Goal: Task Accomplishment & Management: Complete application form

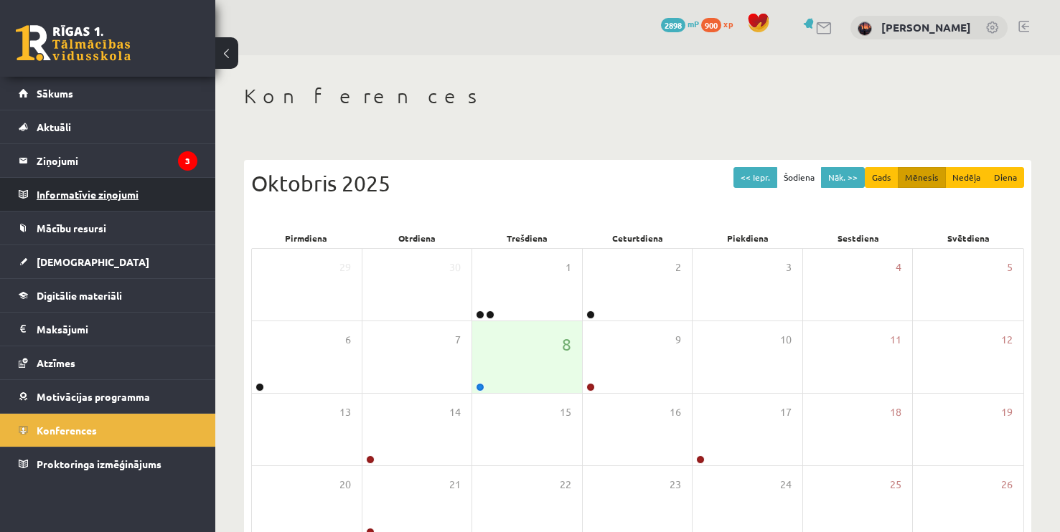
scroll to position [72, 0]
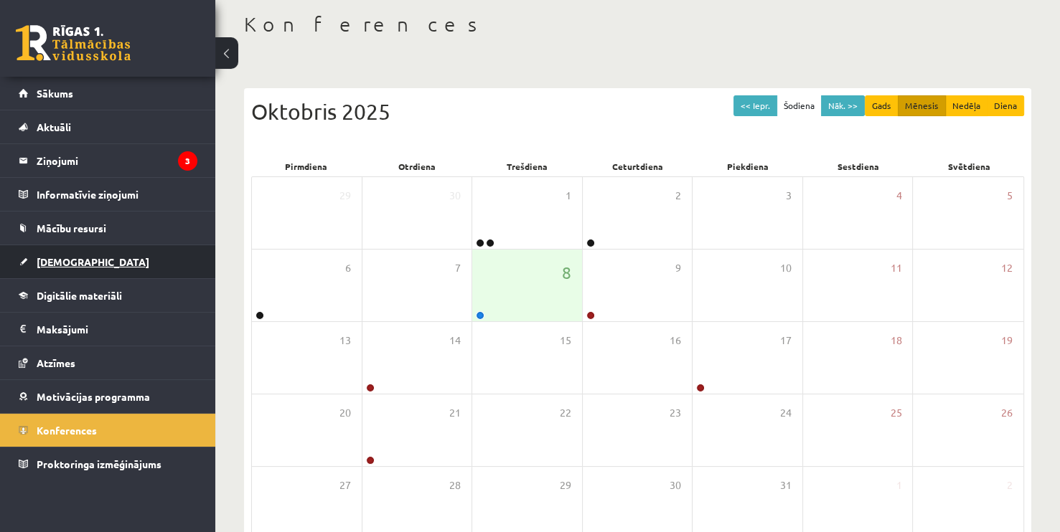
click at [52, 263] on span "[DEMOGRAPHIC_DATA]" at bounding box center [93, 261] width 113 height 13
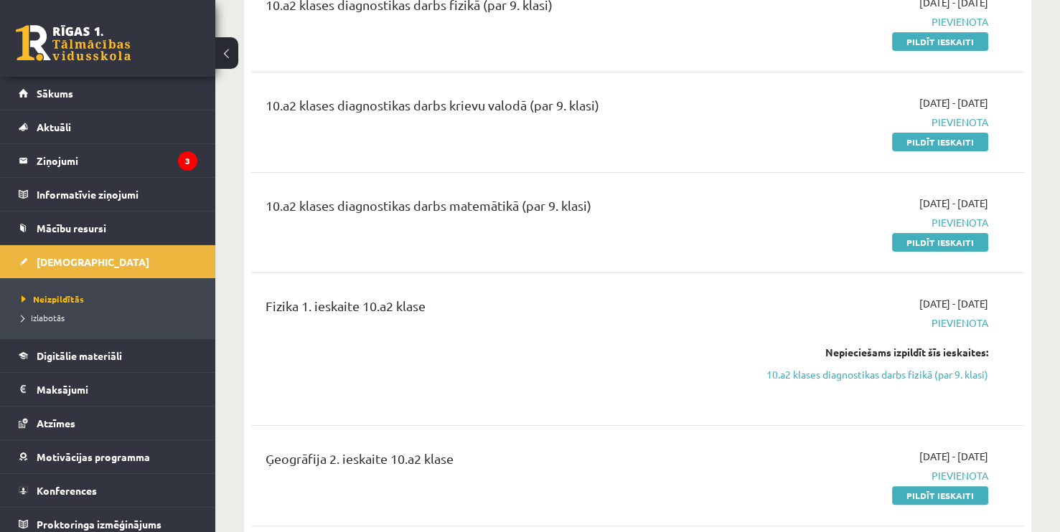
scroll to position [215, 0]
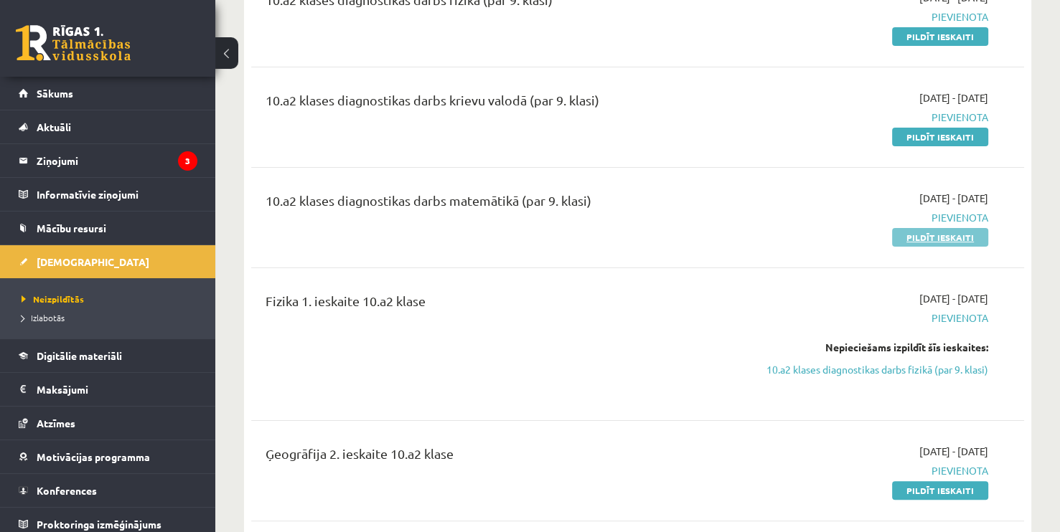
click at [931, 242] on link "Pildīt ieskaiti" at bounding box center [940, 237] width 96 height 19
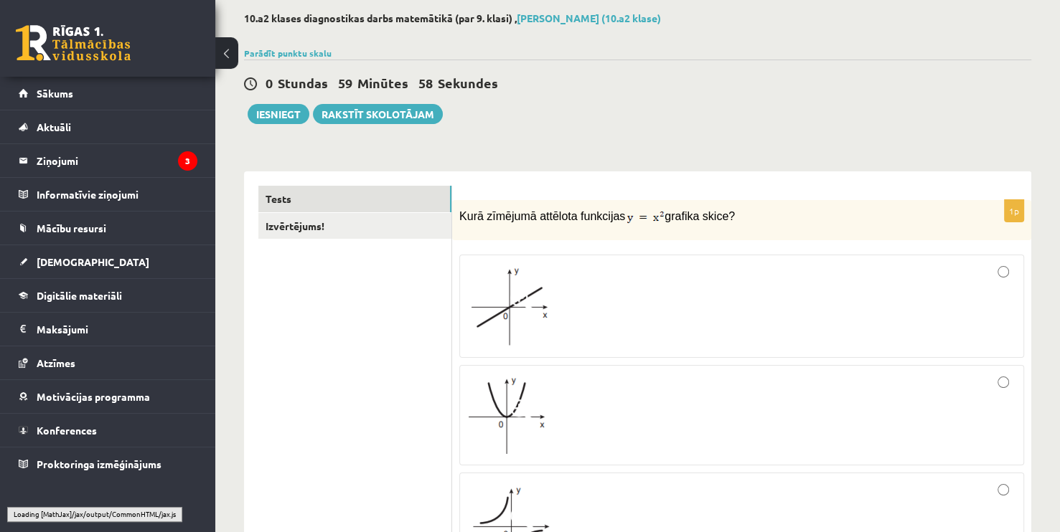
scroll to position [72, 0]
drag, startPoint x: 459, startPoint y: 216, endPoint x: 723, endPoint y: 204, distance: 265.0
click at [723, 204] on div "Kurā zīmējumā attēlota funkcijas grafika skice?" at bounding box center [741, 220] width 579 height 40
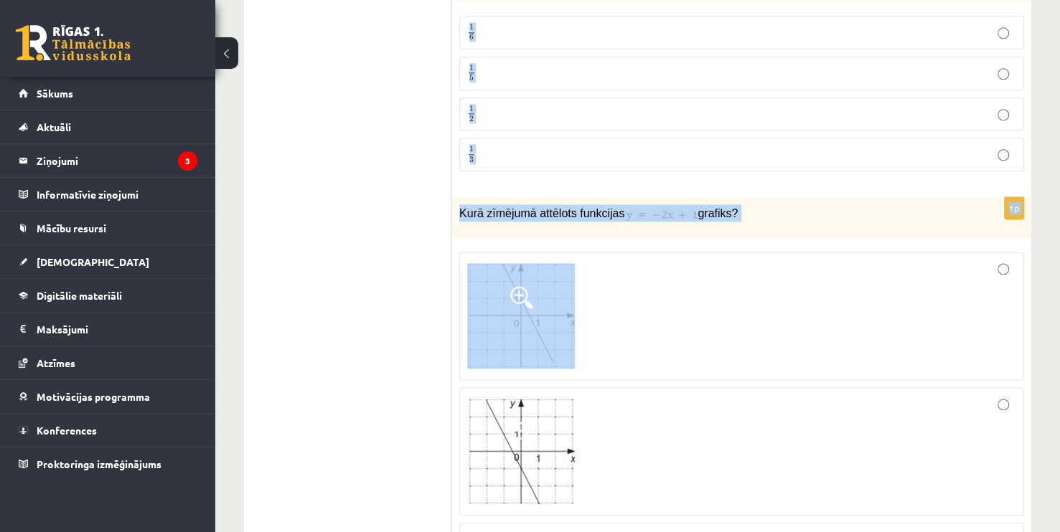
scroll to position [1794, 0]
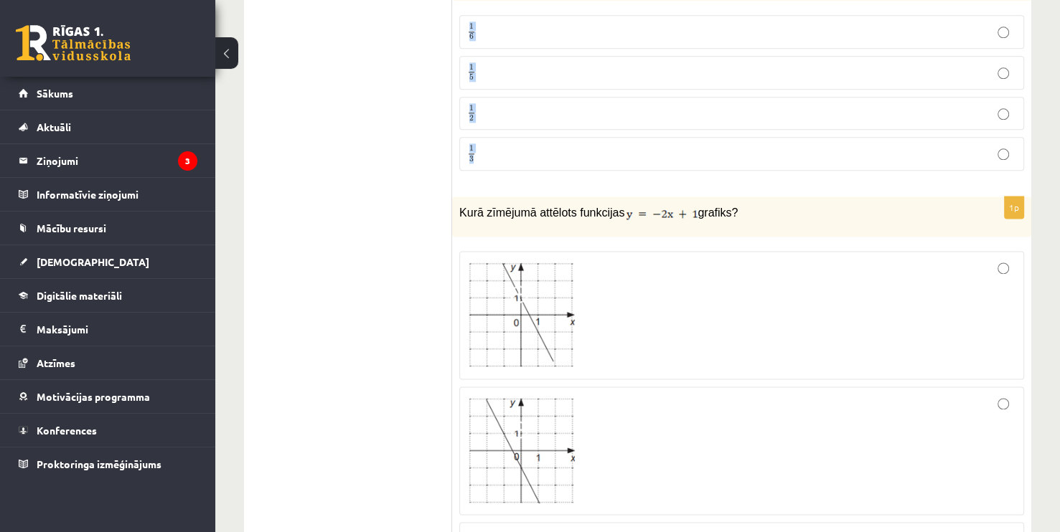
drag, startPoint x: 456, startPoint y: 231, endPoint x: 737, endPoint y: 145, distance: 294.2
copy form "Izpildi darbību ... 2 x 10 2 x 10 x 16 x 16 x 6 x 6 x 10 x 10 1p Uzraksti nevie…"
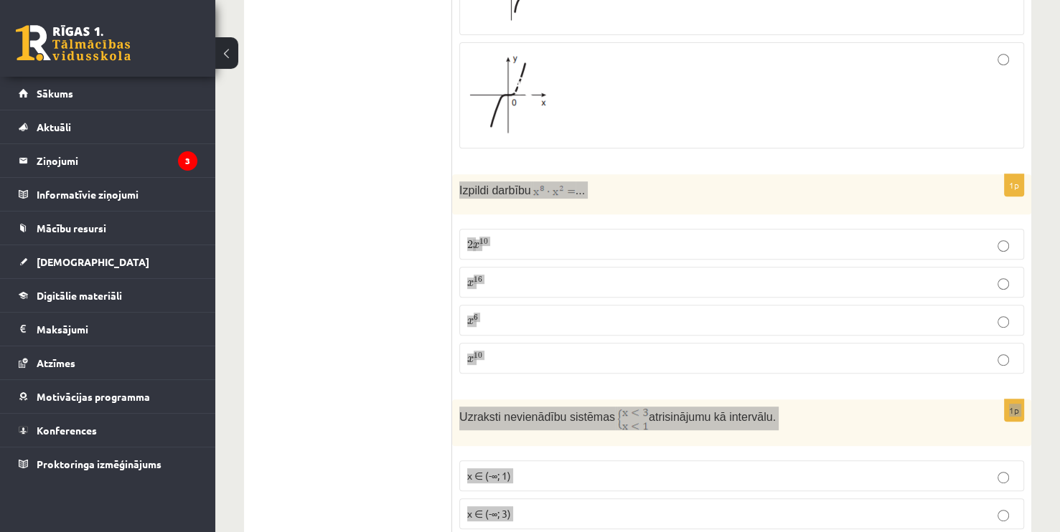
scroll to position [646, 0]
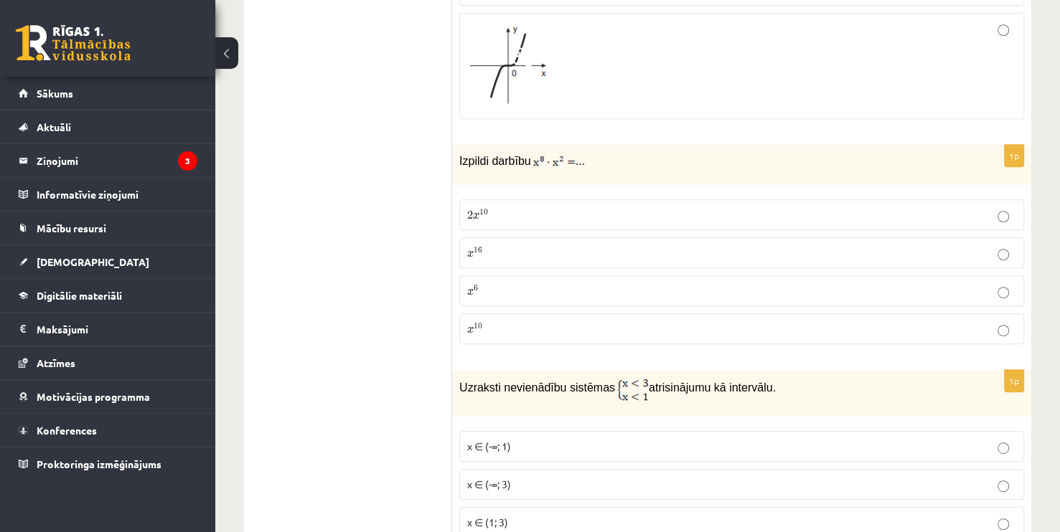
drag, startPoint x: 450, startPoint y: 154, endPoint x: 527, endPoint y: 306, distance: 169.8
click at [454, 171] on div "Izpildi darbību ..." at bounding box center [741, 165] width 579 height 40
drag, startPoint x: 458, startPoint y: 155, endPoint x: 527, endPoint y: 324, distance: 182.8
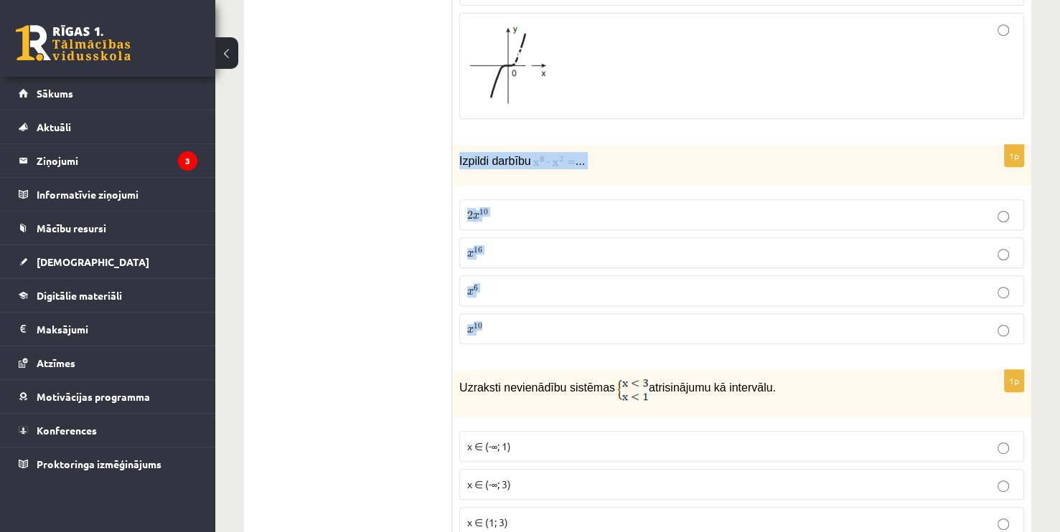
click at [527, 324] on div "1p Izpildi darbību ... 2 x 10 2 x 10 x 16 x 16 x 6 x 6 x 10 x 10" at bounding box center [741, 250] width 579 height 211
copy div "Izpildi darbību ... 2 x 10 2 x 10 x 16 x 16 x 6 x 6 x 10"
click at [797, 306] on fieldset "2 x 10 2 x 10 x 16 x 16 x 6 x 6 x 10 x 10" at bounding box center [741, 270] width 565 height 156
click at [794, 321] on p "x 10 x 10" at bounding box center [741, 328] width 549 height 15
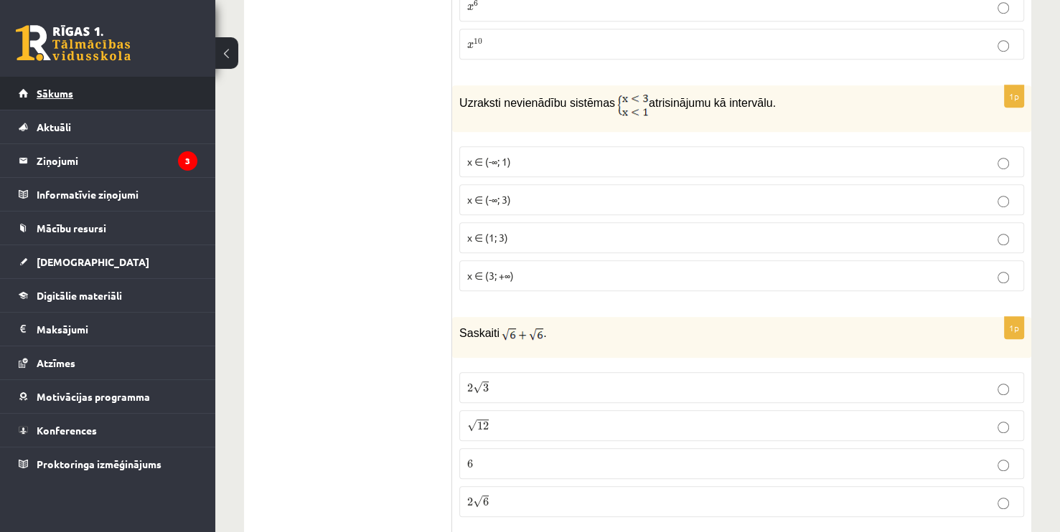
scroll to position [933, 0]
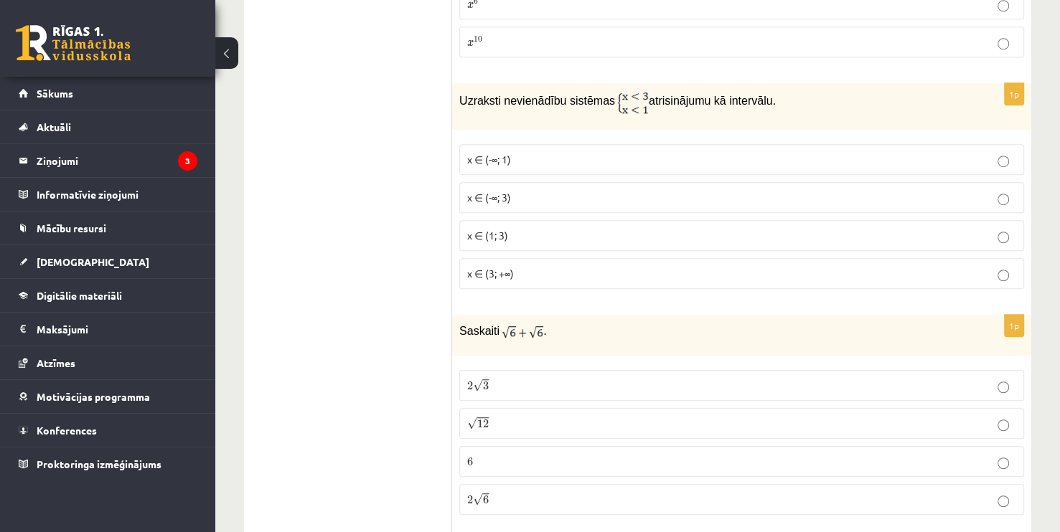
drag, startPoint x: 440, startPoint y: 98, endPoint x: 482, endPoint y: 216, distance: 125.1
drag, startPoint x: 418, startPoint y: 151, endPoint x: 425, endPoint y: 142, distance: 11.3
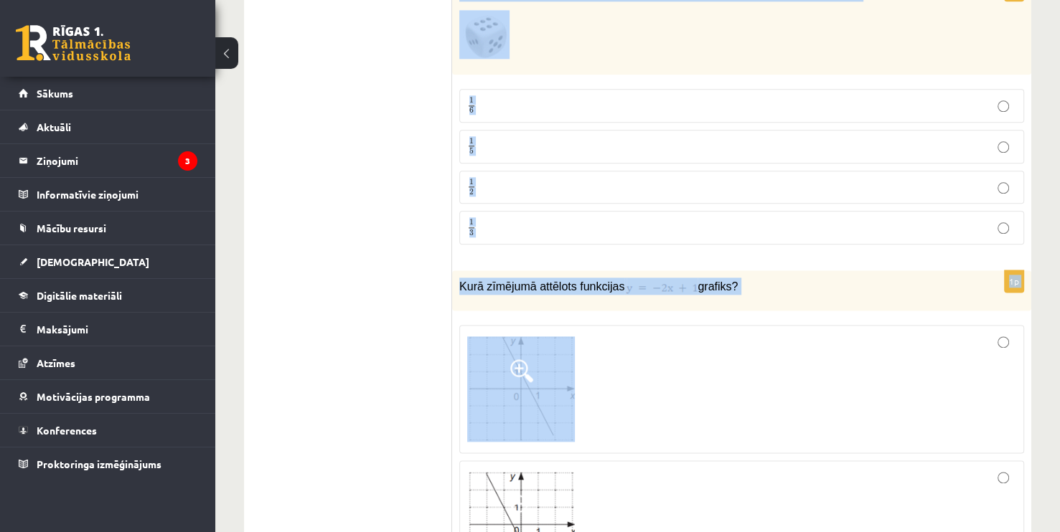
scroll to position [1722, 0]
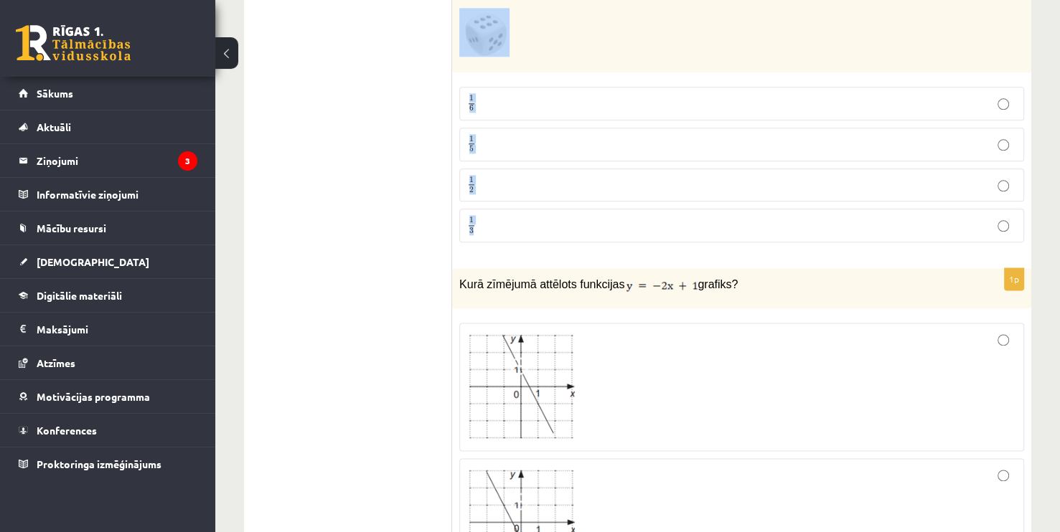
drag, startPoint x: 461, startPoint y: 96, endPoint x: 641, endPoint y: 228, distance: 223.3
copy form "Uzraksti nevienādību sistēmas atrisinājumu kā intervālu. x ∈ (-∞; 1) x ∈ (-∞; 3…"
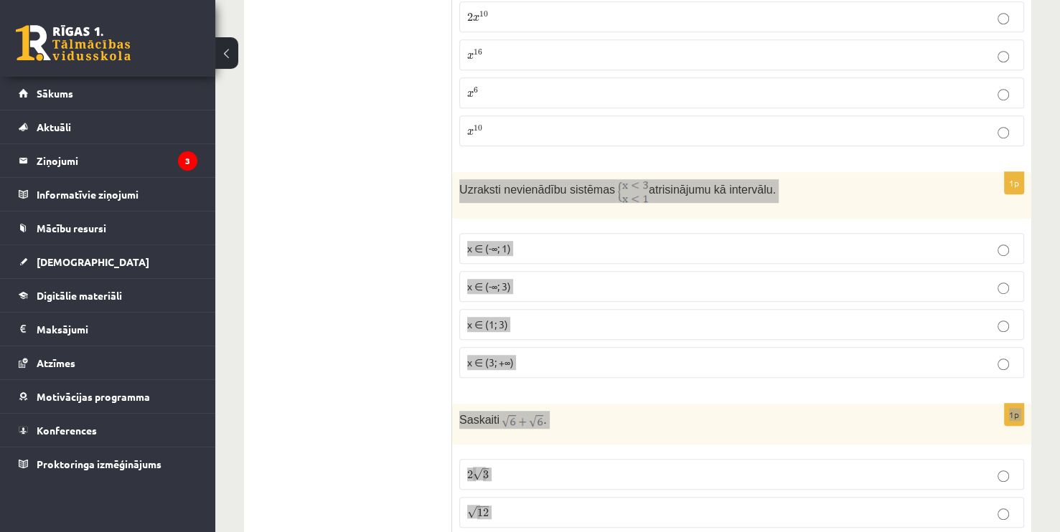
scroll to position [861, 0]
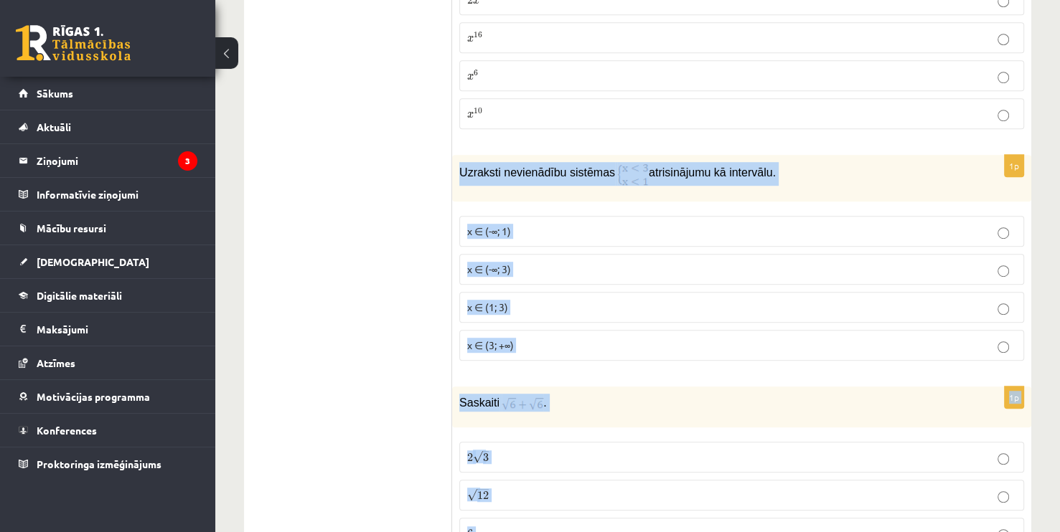
click at [455, 173] on div "Uzraksti nevienādību sistēmas atrisinājumu kā intervālu." at bounding box center [741, 178] width 579 height 47
drag, startPoint x: 461, startPoint y: 164, endPoint x: 702, endPoint y: 357, distance: 308.7
click at [702, 357] on div "1p Uzraksti nevienādību sistēmas atrisinājumu kā intervālu. x ∈ (-∞; 1) x ∈ (-∞…" at bounding box center [741, 263] width 579 height 217
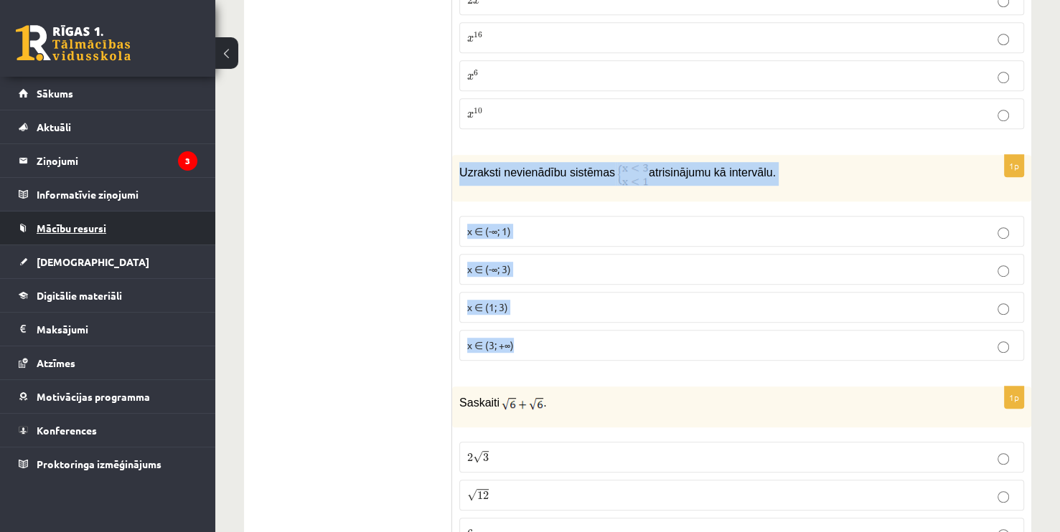
copy div "Uzraksti nevienādību sistēmas atrisinājumu kā intervālu. x ∈ (-∞; 1) x ∈ (-∞; 3…"
click at [481, 303] on span "x ∈ (1; 3)" at bounding box center [487, 307] width 41 height 13
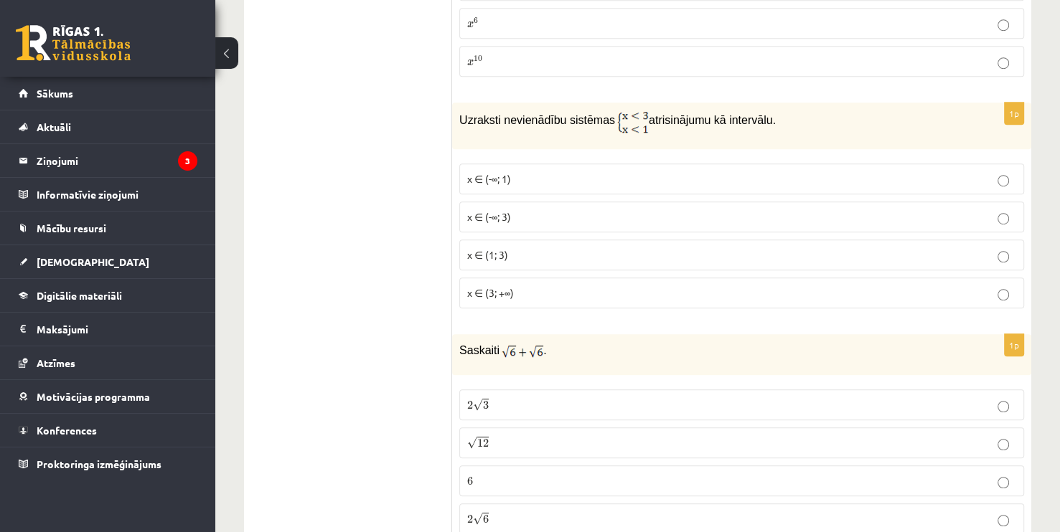
scroll to position [1076, 0]
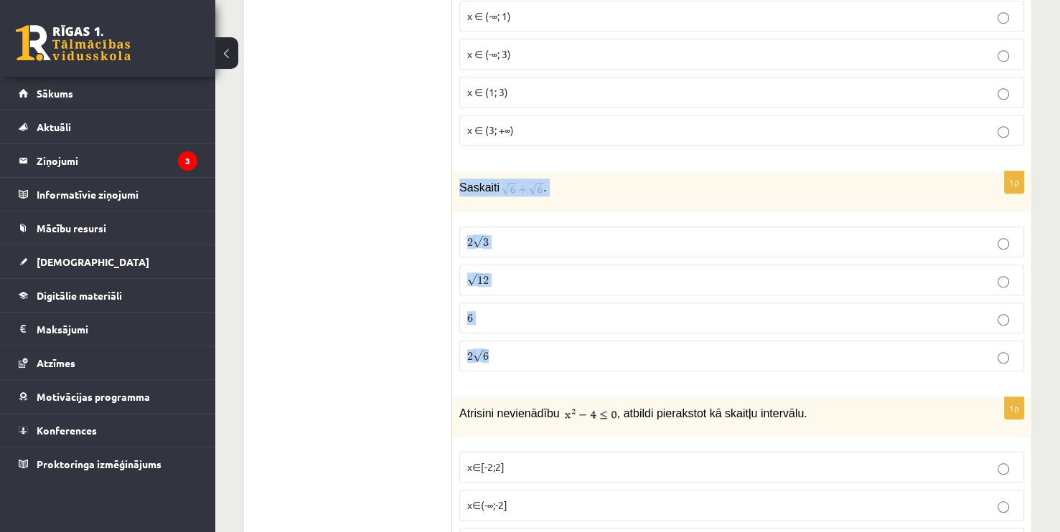
drag, startPoint x: 457, startPoint y: 183, endPoint x: 538, endPoint y: 343, distance: 179.4
click at [538, 343] on div "1p Saskaiti . 2 √ 3 2 3 √ 12 12 6 6 2 √ 6 2 6" at bounding box center [741, 277] width 579 height 212
copy div "Saskaiti . 2 √ 3 2 3 √ 12 12 6 6 2 √ 6"
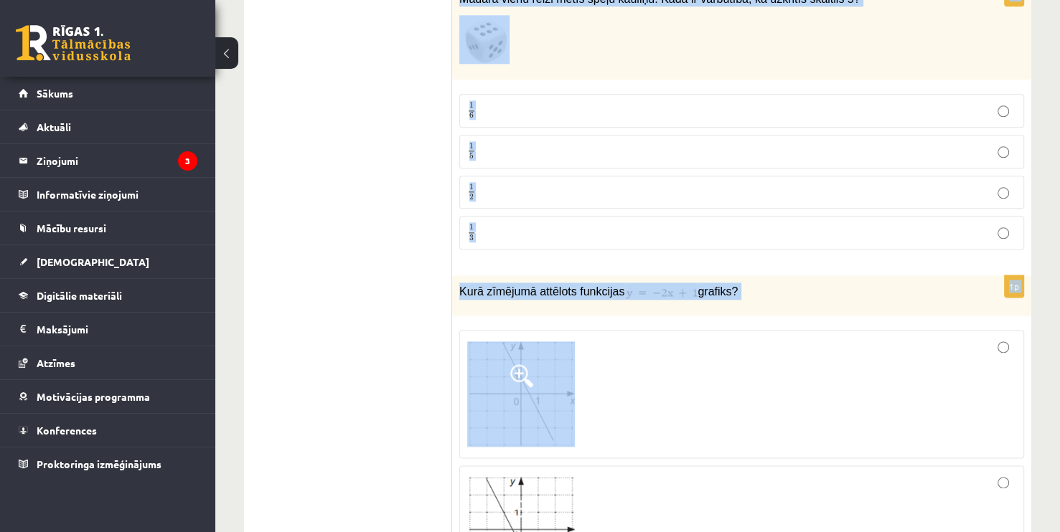
scroll to position [1722, 0]
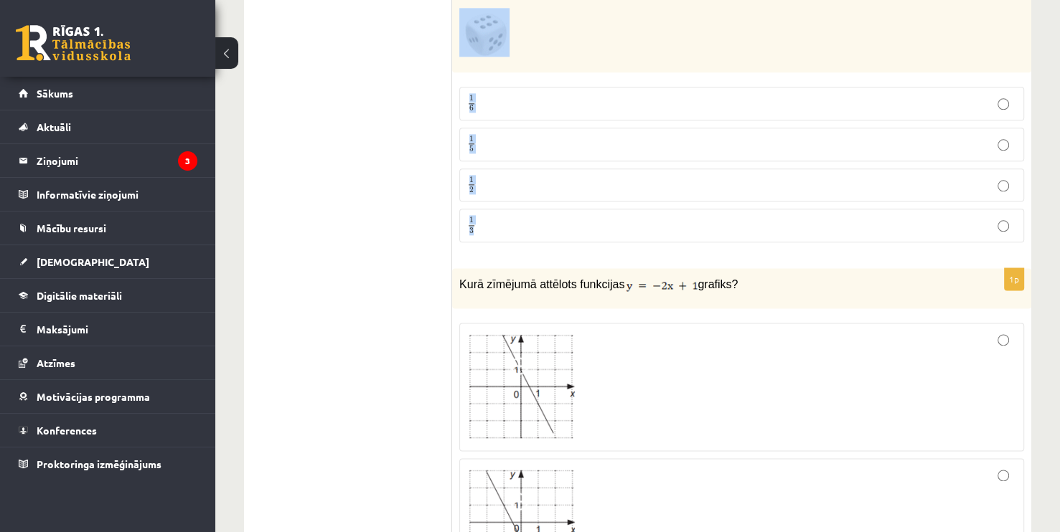
drag, startPoint x: 461, startPoint y: 188, endPoint x: 634, endPoint y: 212, distance: 174.6
copy form "Atrisini nevienādību , atbildi pierakstot kā skaitļu intervālu. x∈[-2;2] x∈(-∞;…"
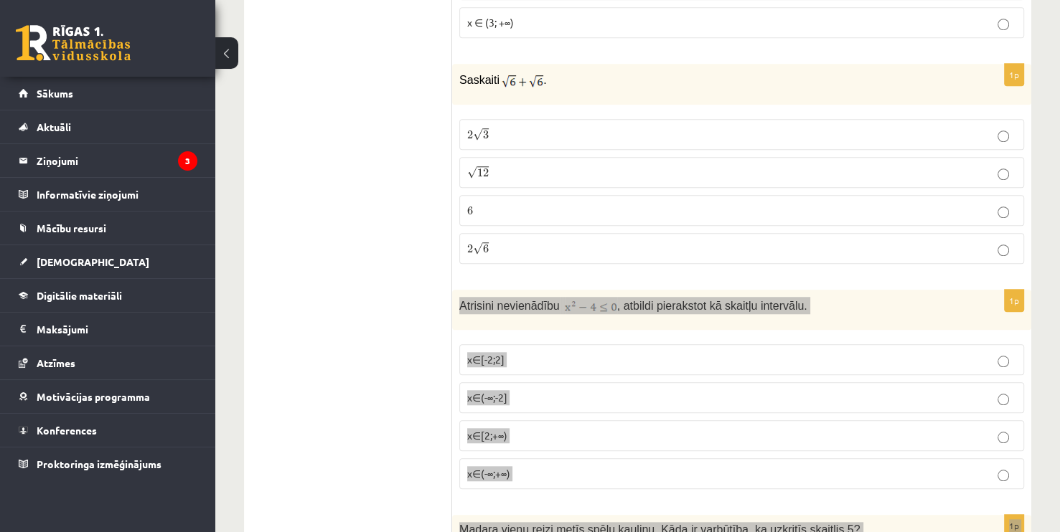
scroll to position [1076, 0]
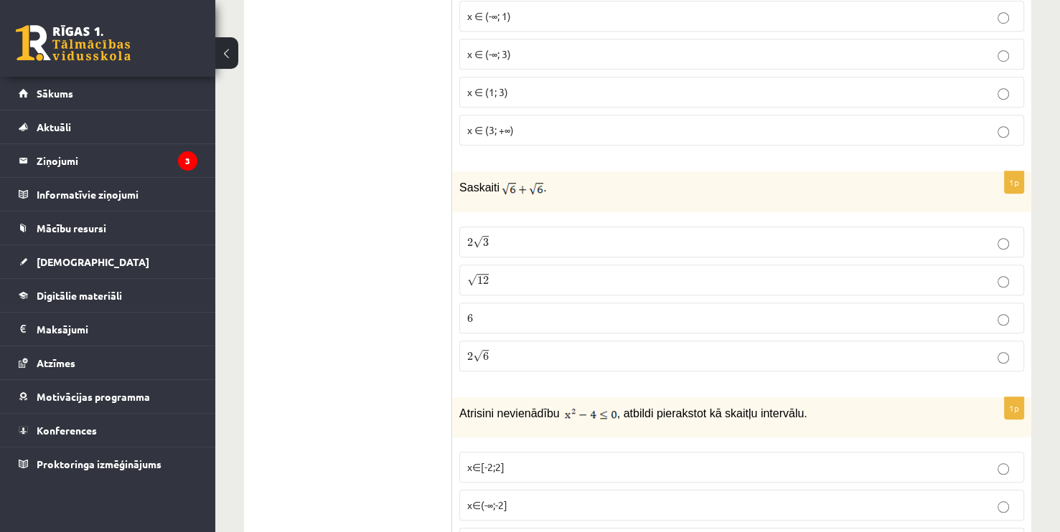
click at [486, 352] on span "6" at bounding box center [486, 356] width 6 height 9
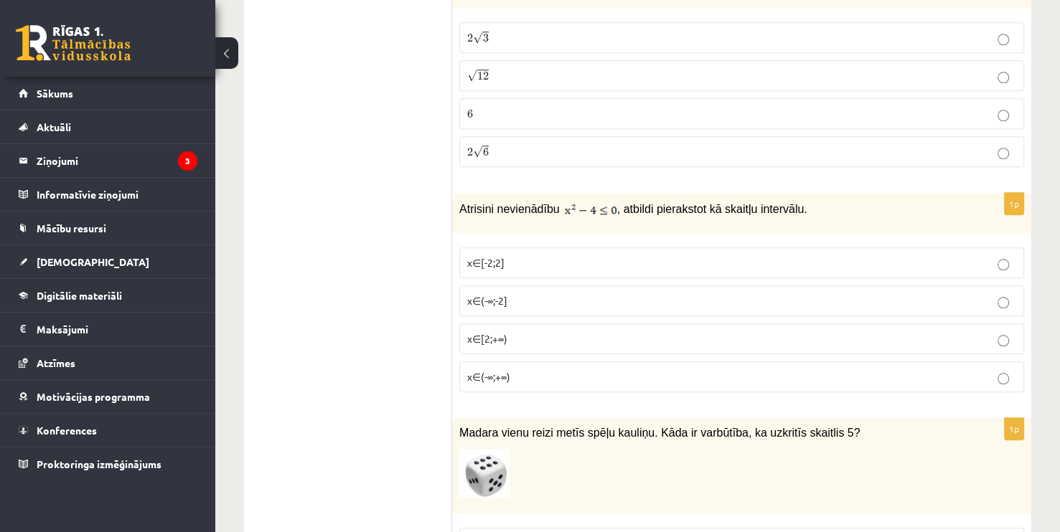
scroll to position [1292, 0]
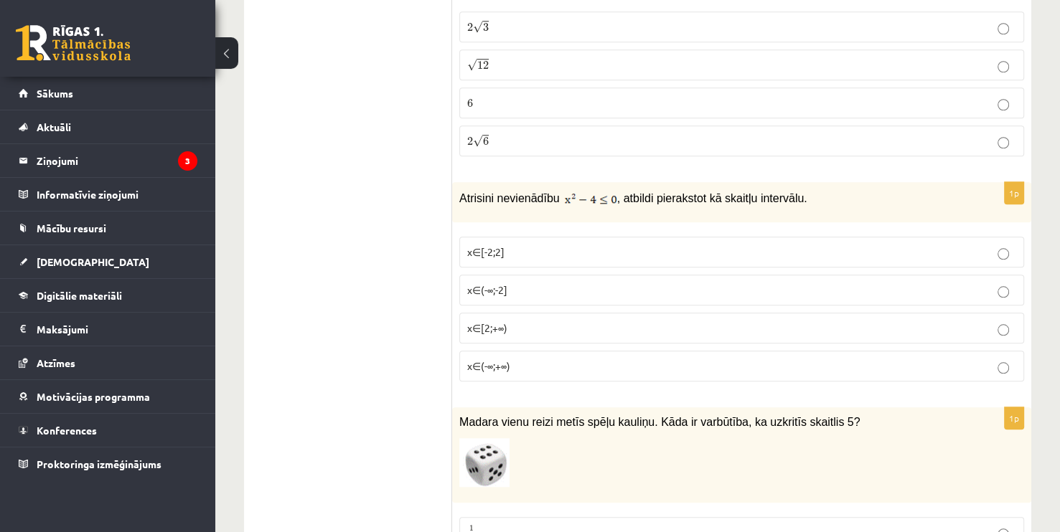
click at [519, 245] on p "x∈[-2;2]" at bounding box center [741, 252] width 549 height 15
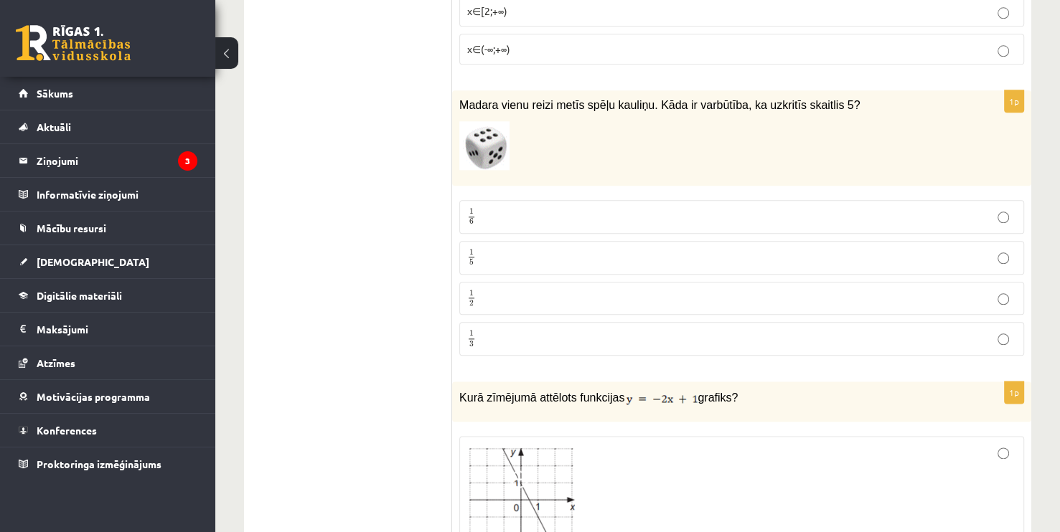
scroll to position [1650, 0]
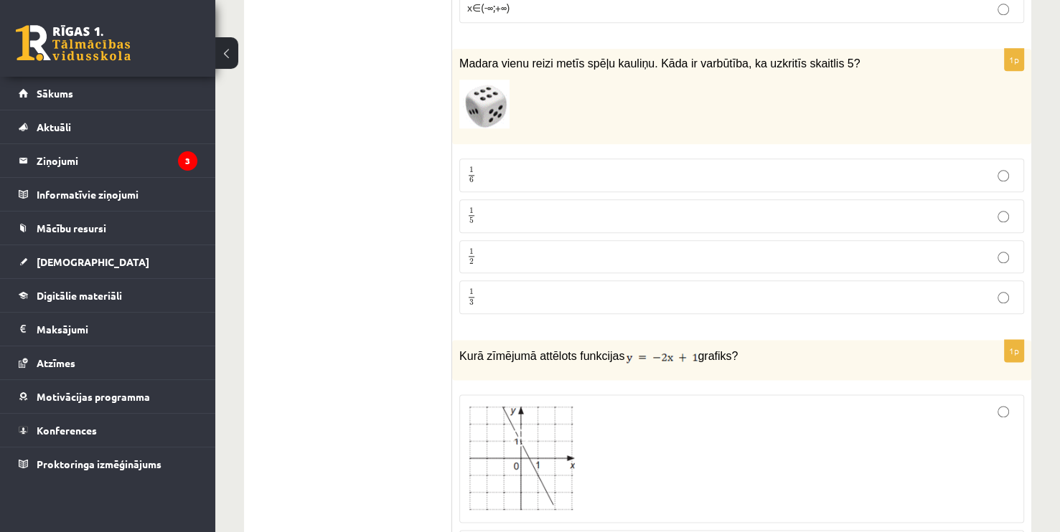
click at [481, 168] on p "1 6 1 6" at bounding box center [741, 175] width 549 height 18
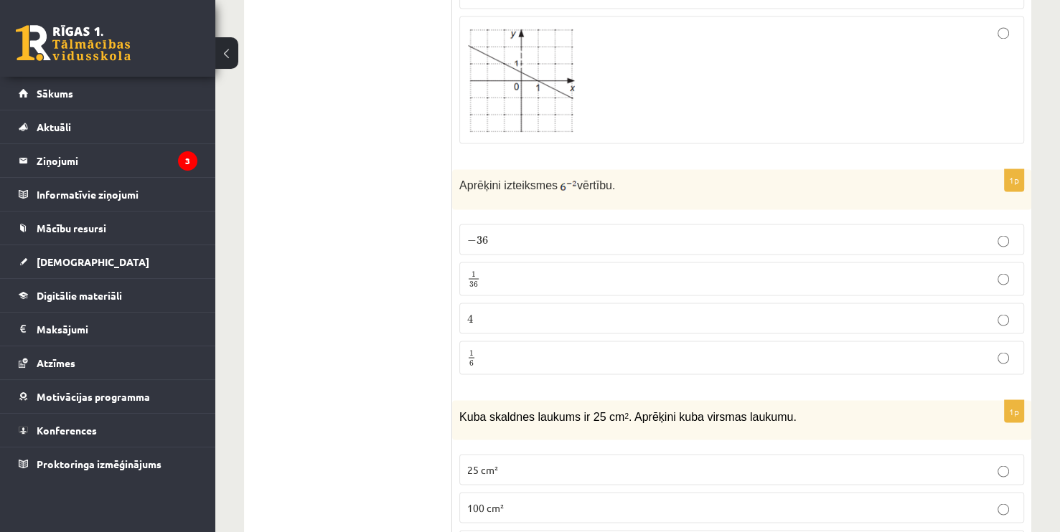
scroll to position [2440, 0]
click at [459, 167] on div "Aprēķini izteiksmes vērtību." at bounding box center [741, 187] width 579 height 40
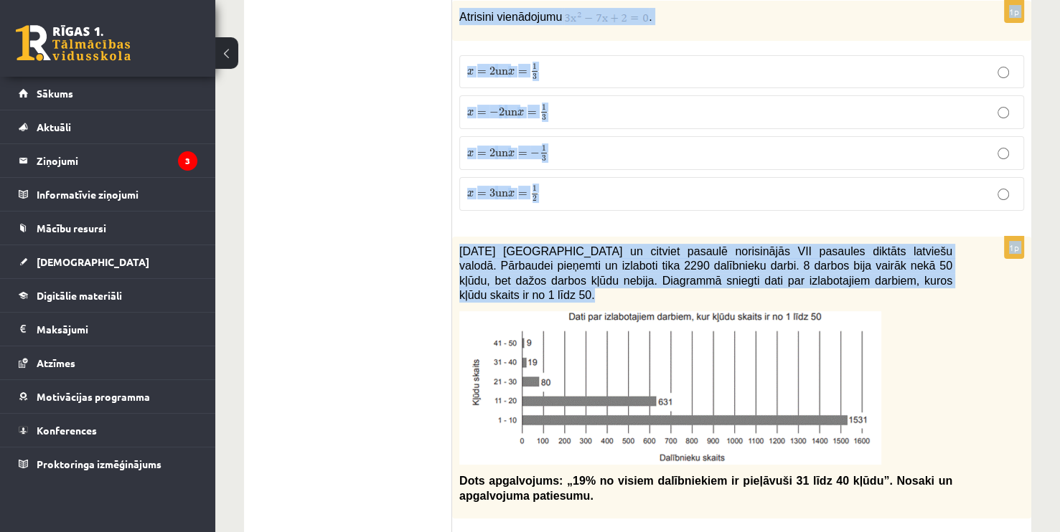
scroll to position [5597, 0]
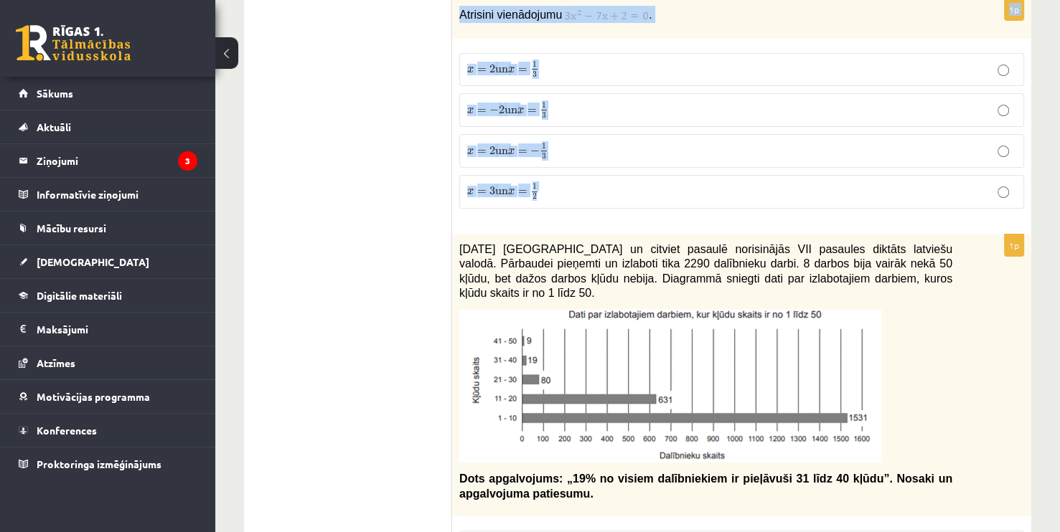
drag, startPoint x: 455, startPoint y: 165, endPoint x: 685, endPoint y: 165, distance: 229.6
copy form "Loremips dolorsitam consect. − 18 − 92 5 84 4 87 8 8 2 7 0 4 9a Elit seddoeiu t…"
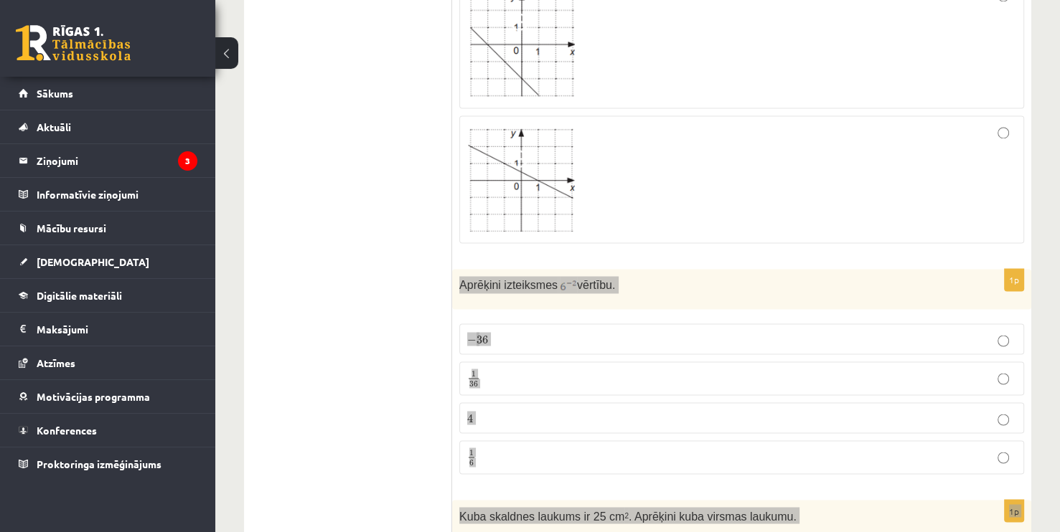
scroll to position [2368, 0]
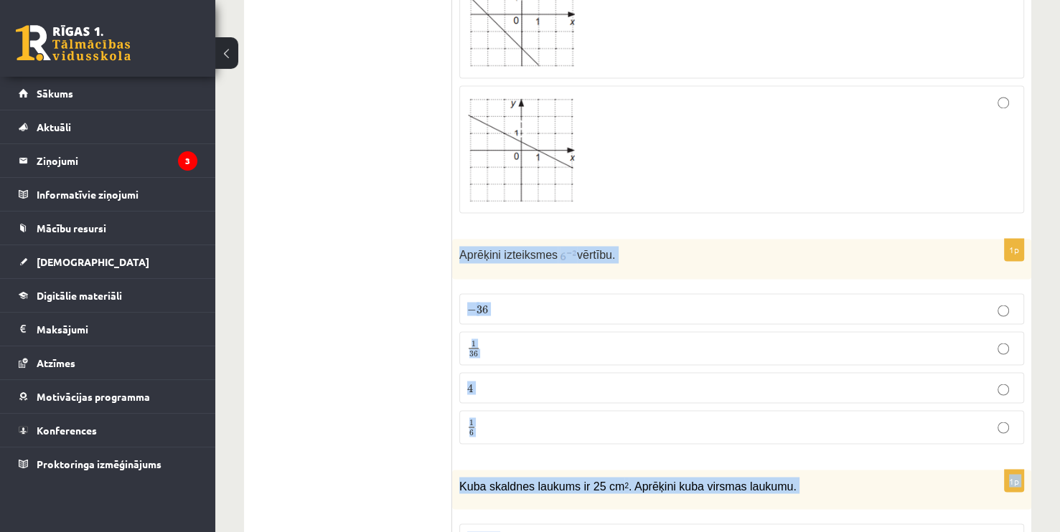
click at [501, 419] on p "1 6 1 6" at bounding box center [741, 427] width 549 height 18
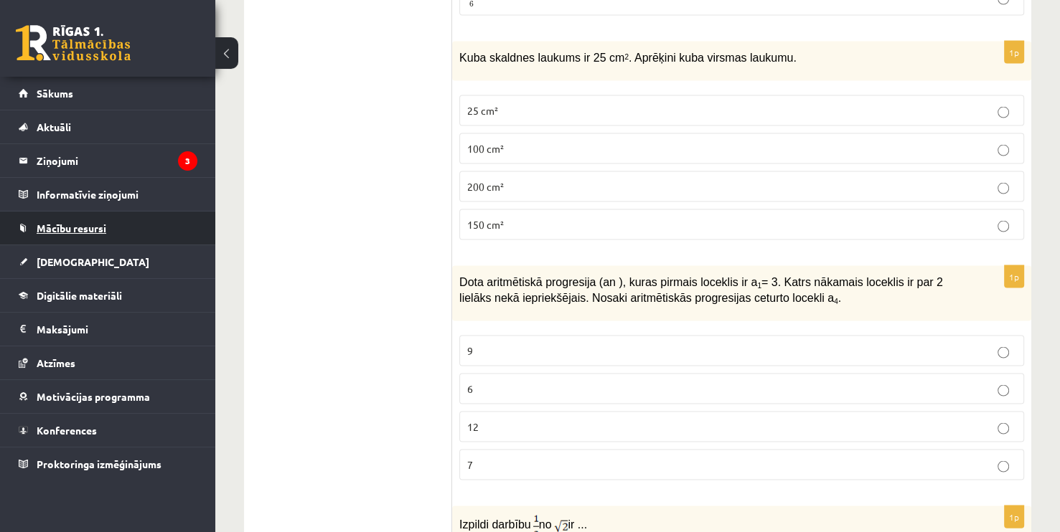
scroll to position [2798, 0]
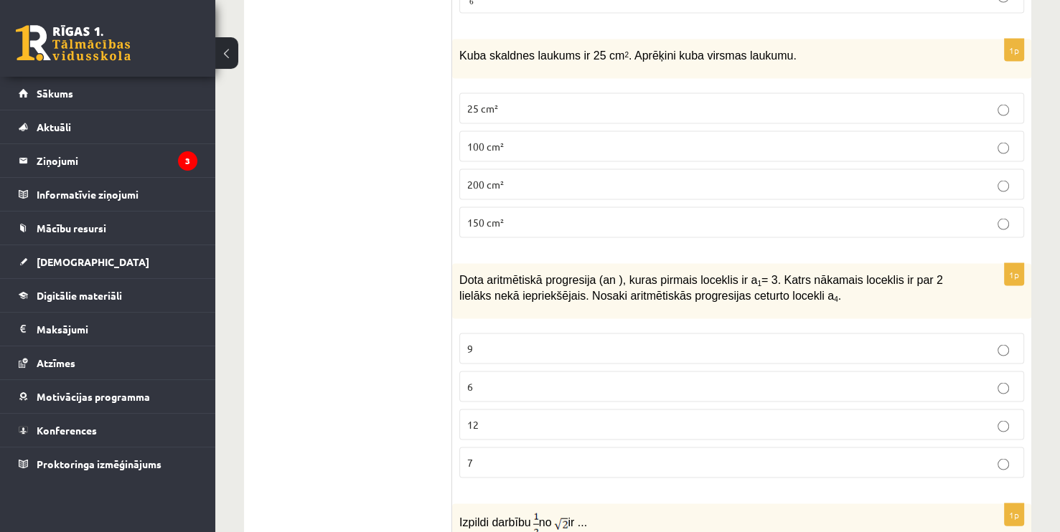
click at [509, 215] on p "150 cm²" at bounding box center [741, 222] width 549 height 15
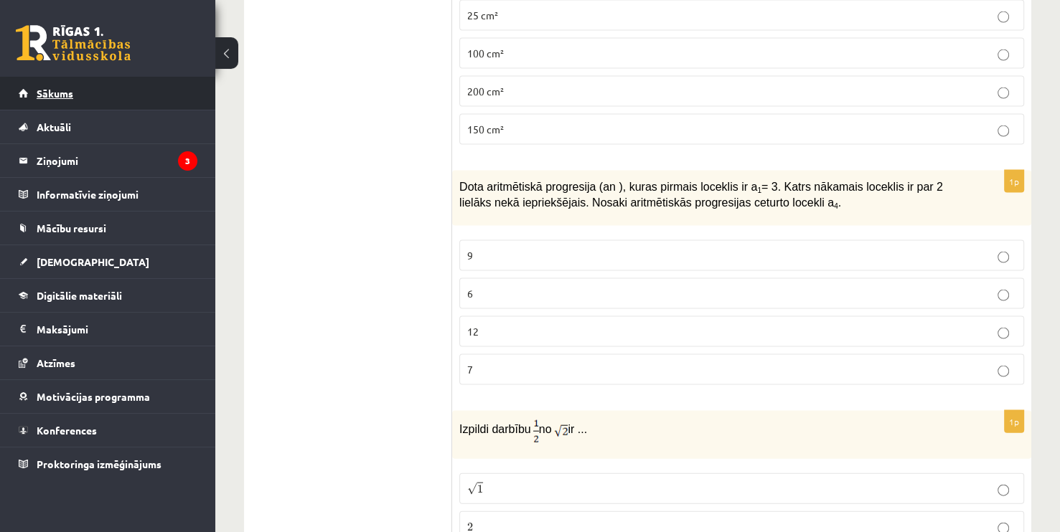
scroll to position [2942, 0]
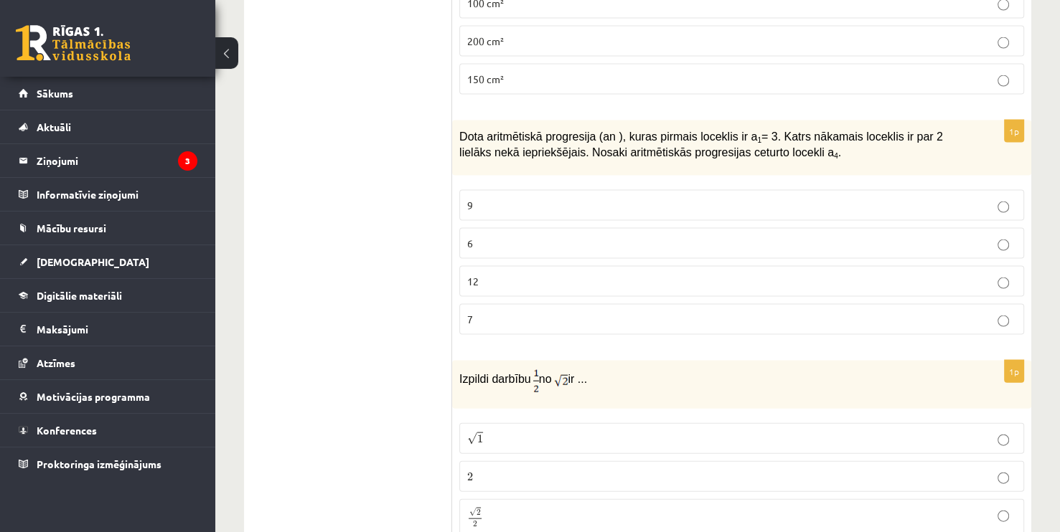
click at [486, 198] on p "9" at bounding box center [741, 205] width 549 height 15
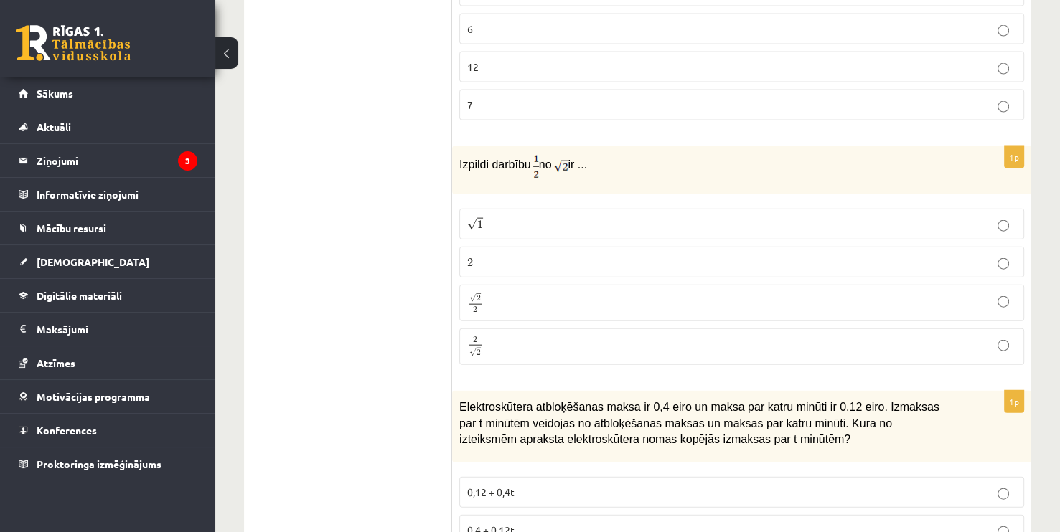
scroll to position [3157, 0]
click at [477, 349] on span "2" at bounding box center [478, 352] width 4 height 6
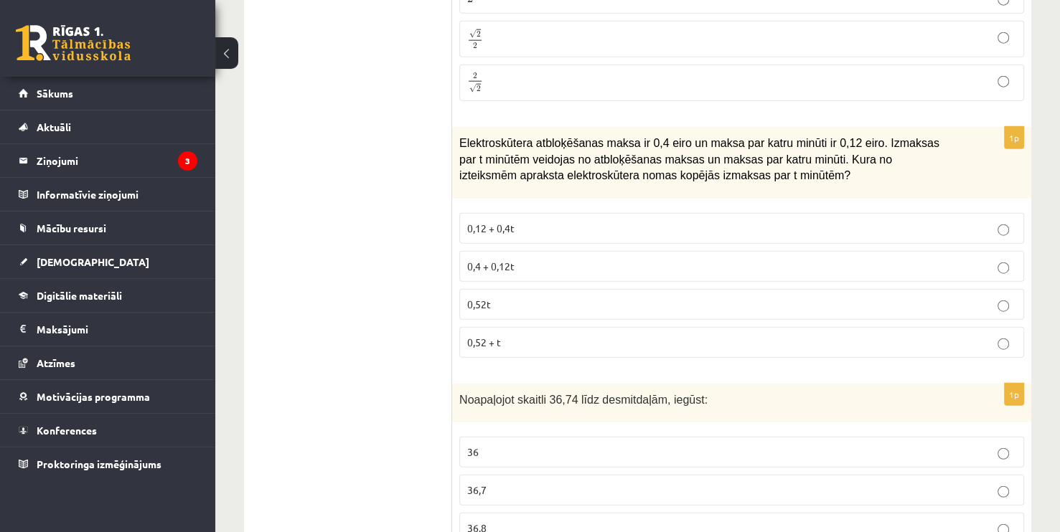
scroll to position [3444, 0]
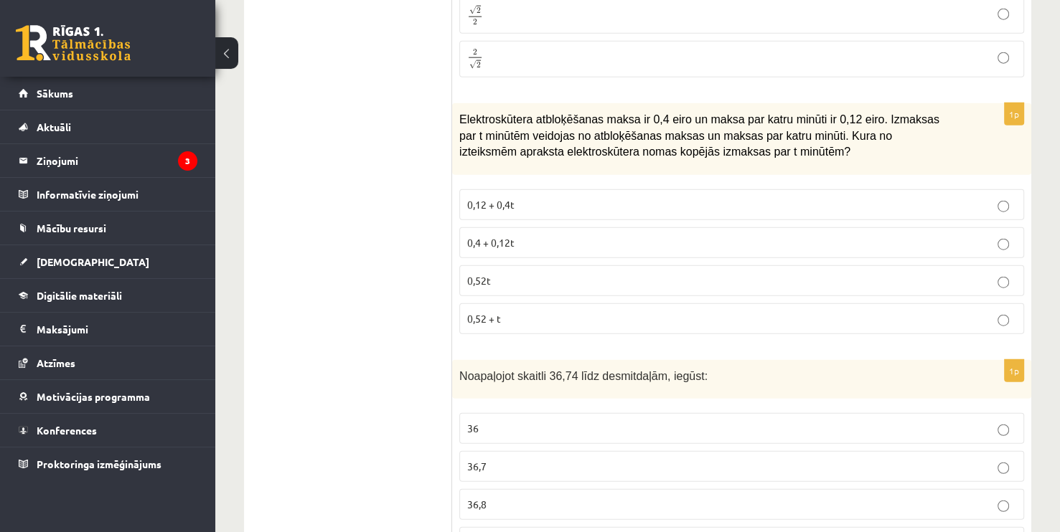
drag, startPoint x: 487, startPoint y: 230, endPoint x: 491, endPoint y: 222, distance: 8.0
click at [487, 236] on span "0,4 + 0,12t" at bounding box center [490, 242] width 47 height 13
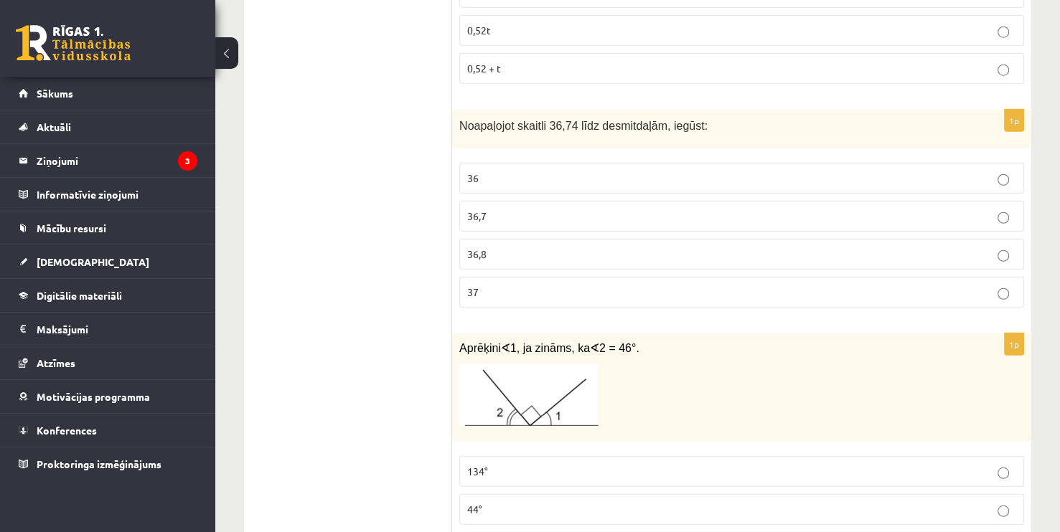
scroll to position [3731, 0]
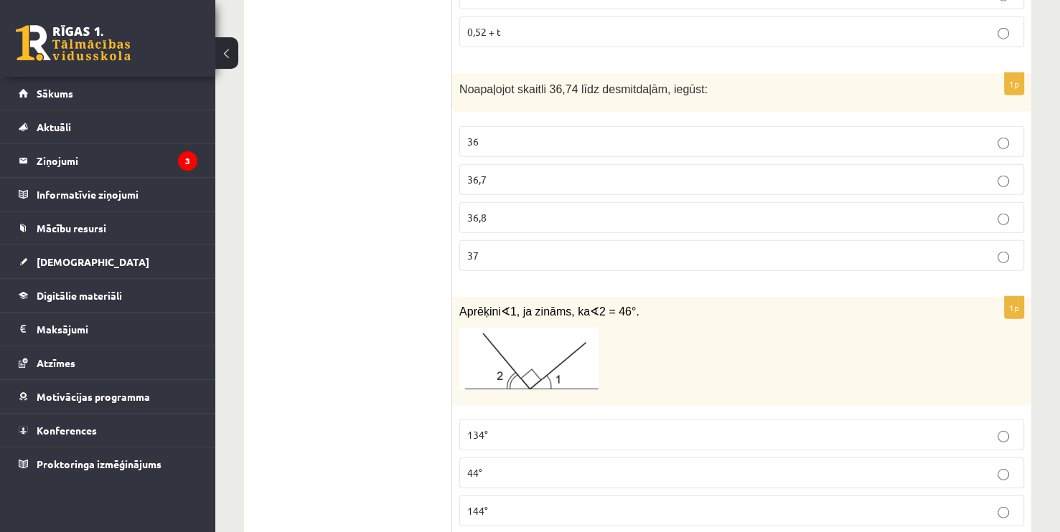
click at [484, 173] on span "36,7" at bounding box center [476, 179] width 19 height 13
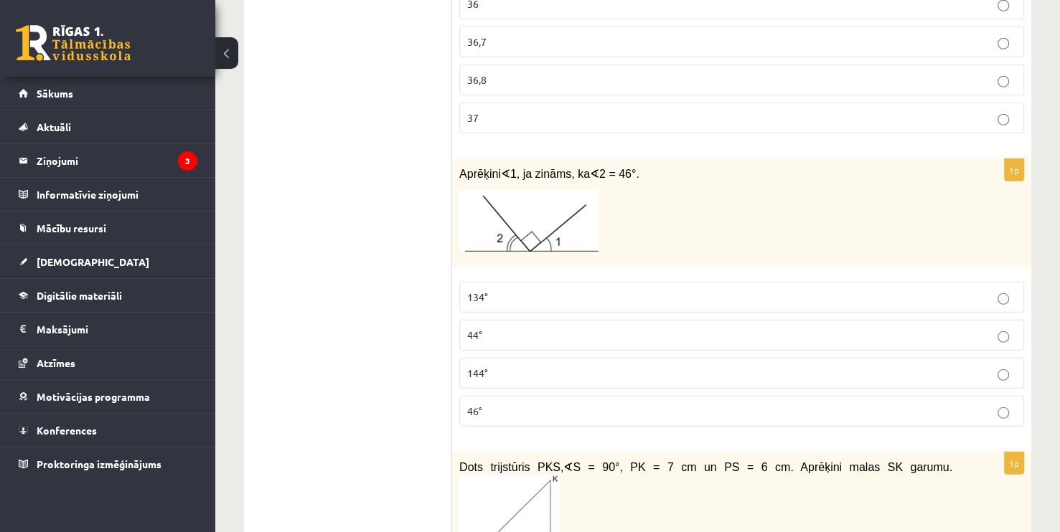
scroll to position [3875, 0]
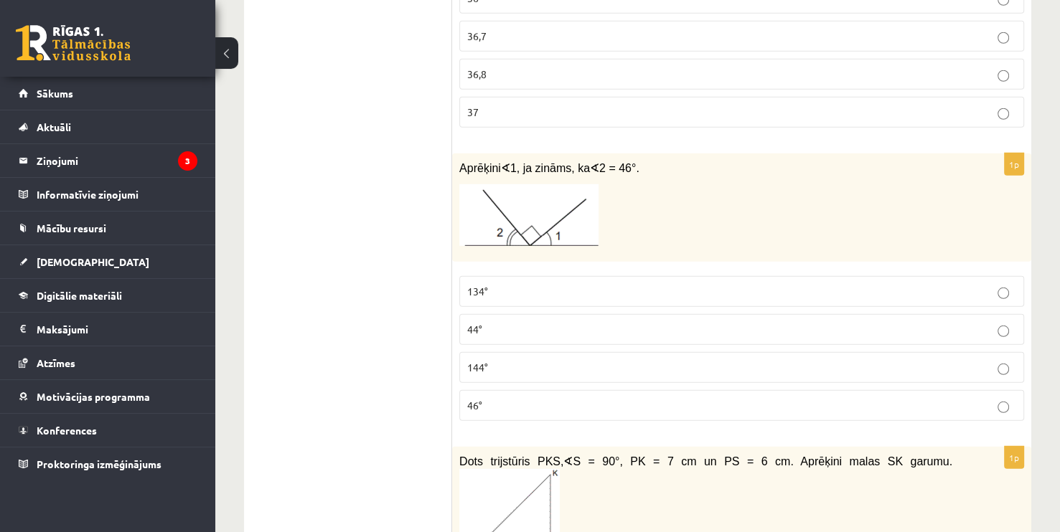
click at [484, 284] on p "134°" at bounding box center [741, 291] width 549 height 15
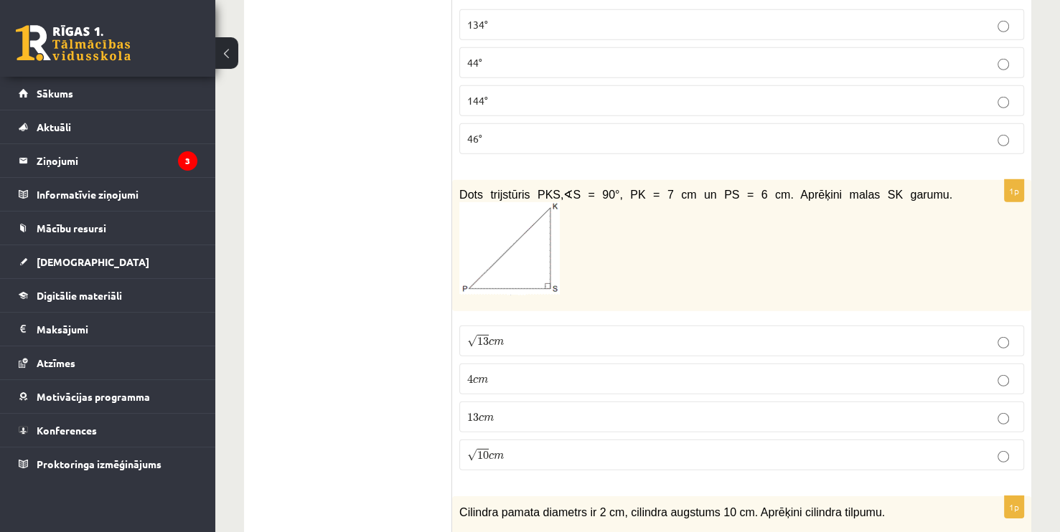
scroll to position [4162, 0]
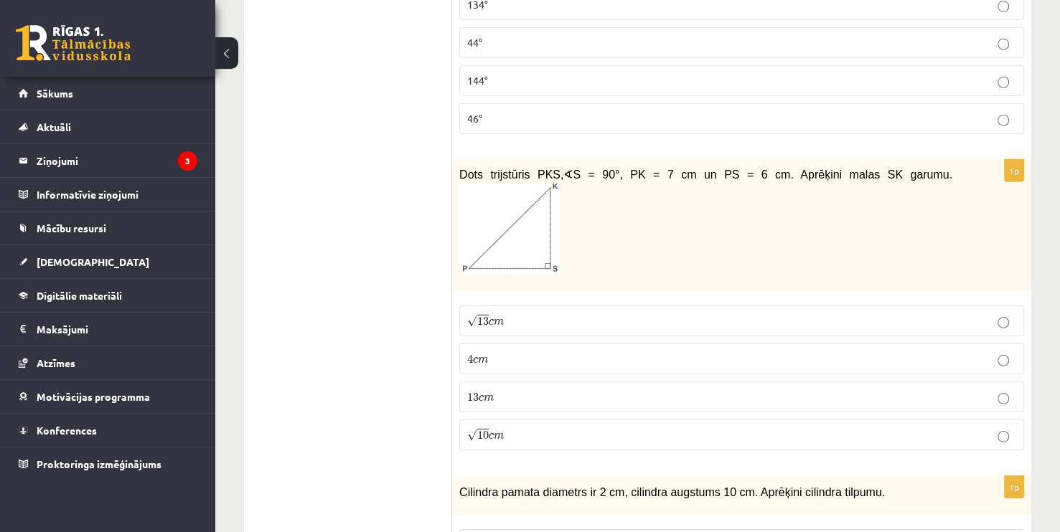
click at [504, 314] on p "√ 13 c m 13 c m" at bounding box center [741, 321] width 549 height 15
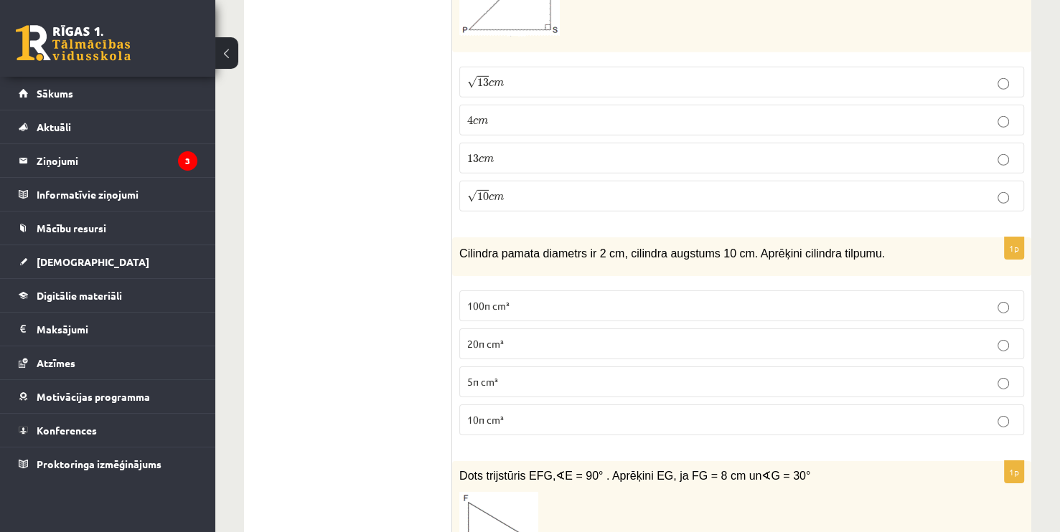
scroll to position [4449, 0]
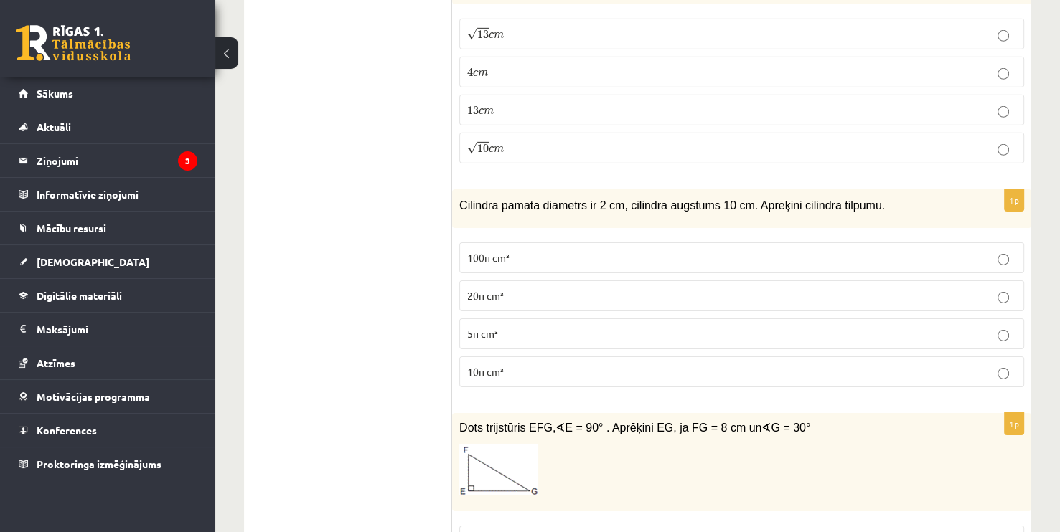
click at [495, 365] on span "10π cm³" at bounding box center [485, 371] width 37 height 13
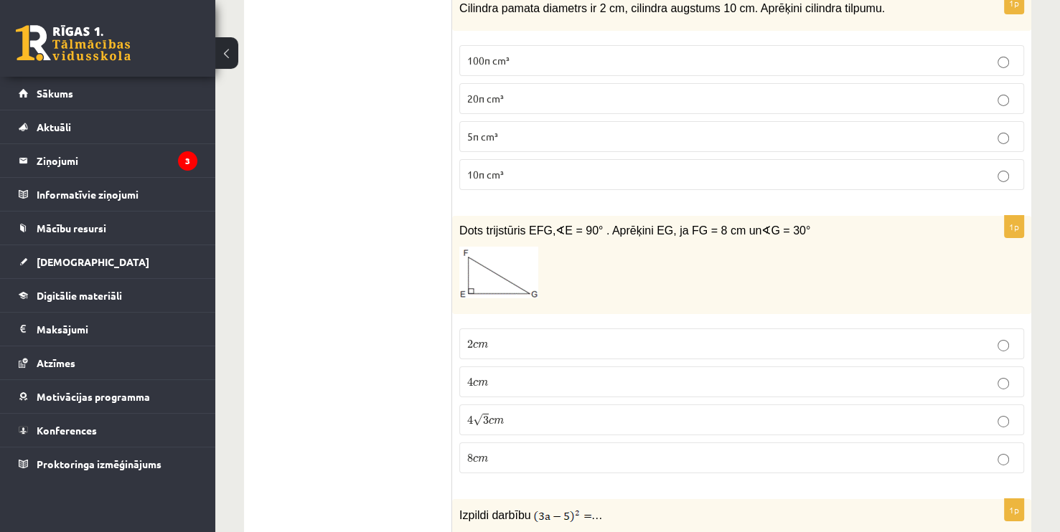
scroll to position [4664, 0]
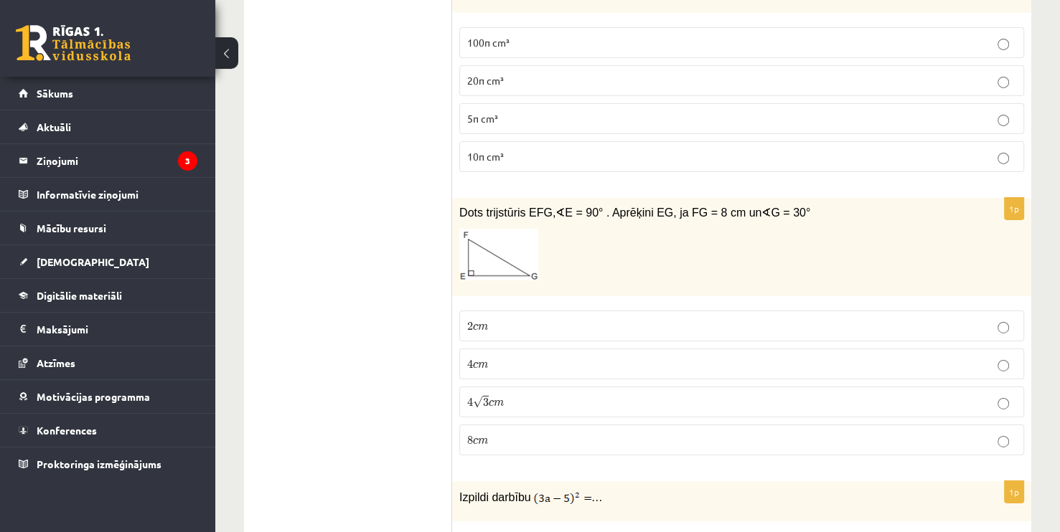
click at [467, 360] on span "4" at bounding box center [470, 364] width 6 height 9
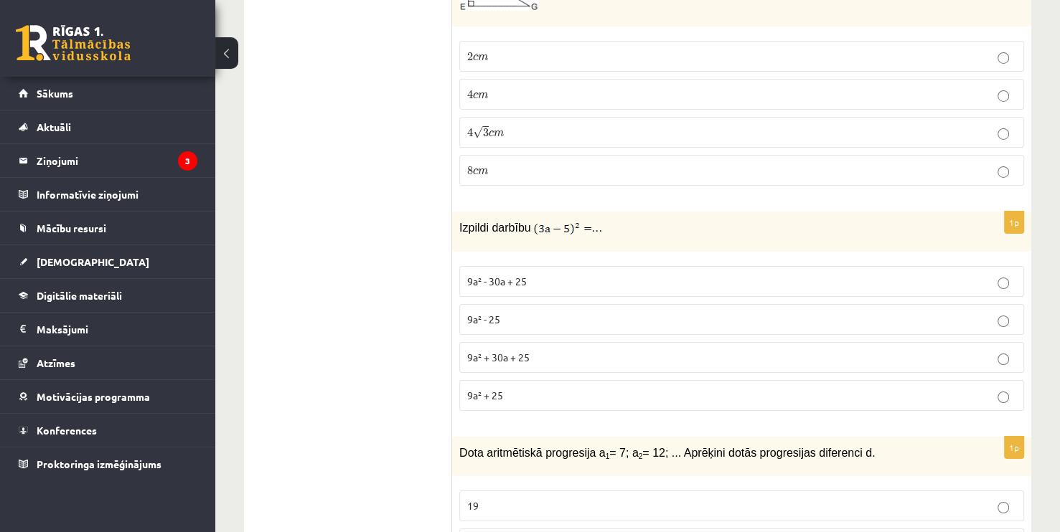
scroll to position [4879, 0]
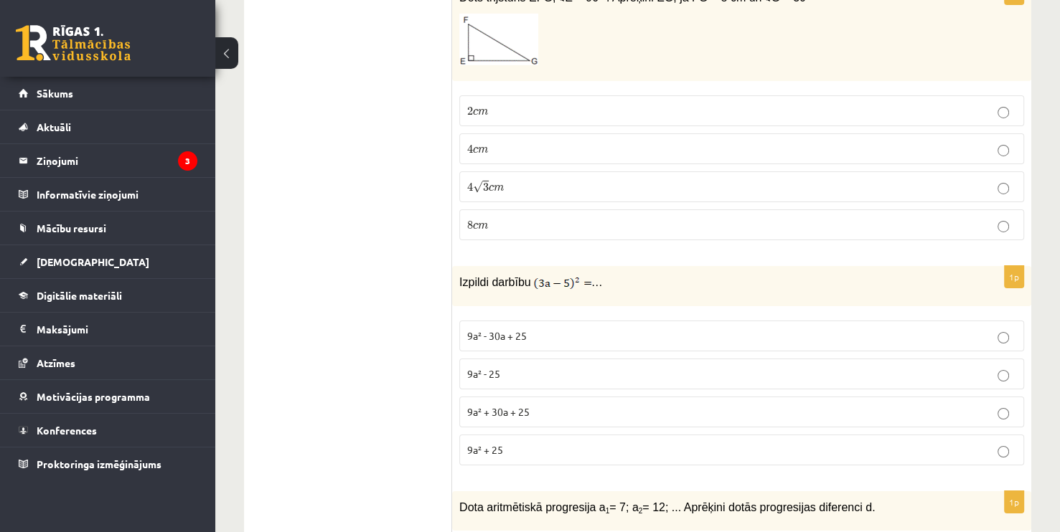
click at [606, 329] on p "9a² - 30a + 25" at bounding box center [741, 336] width 549 height 15
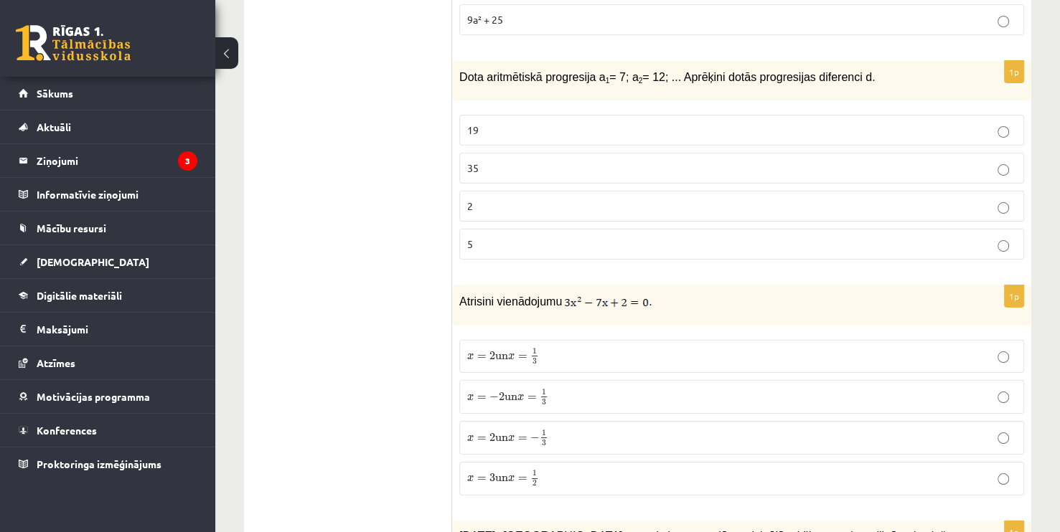
scroll to position [5310, 0]
click at [481, 237] on p "5" at bounding box center [741, 244] width 549 height 15
click at [464, 340] on label "x = 2 un x = 1 3 x = 2 un x = 1 3" at bounding box center [741, 357] width 565 height 34
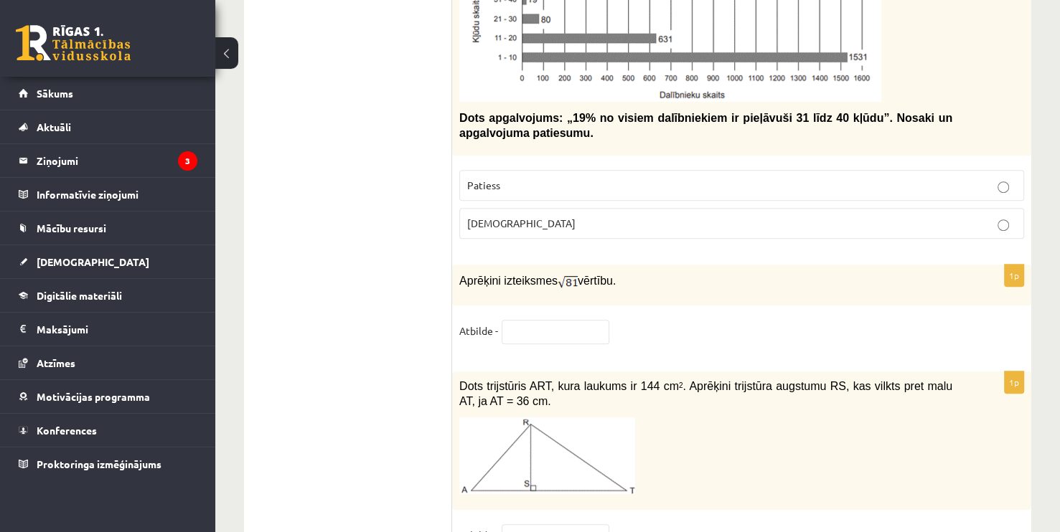
scroll to position [6027, 0]
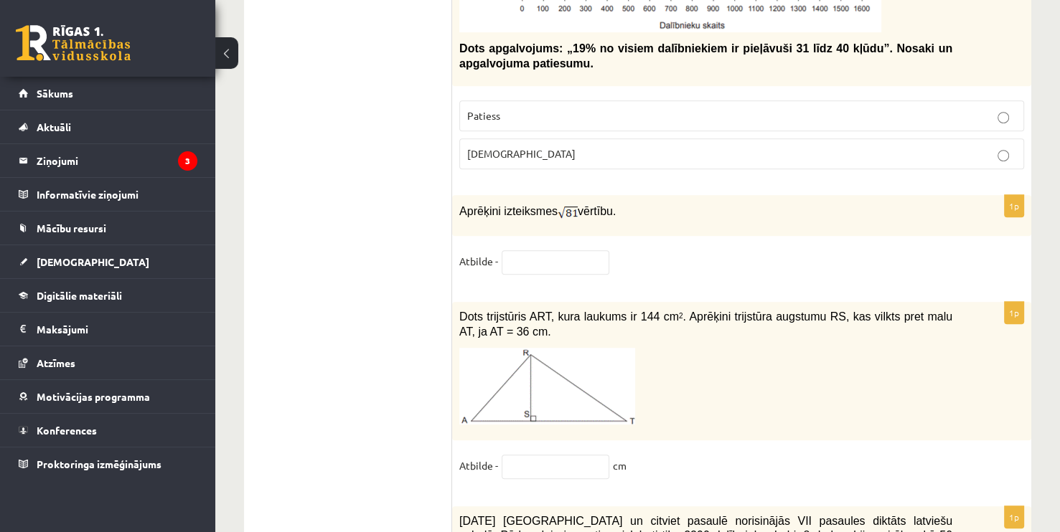
drag, startPoint x: 441, startPoint y: 151, endPoint x: 502, endPoint y: 177, distance: 65.6
click at [469, 195] on div "Aprēķini izteiksmes vērtību." at bounding box center [741, 215] width 579 height 41
click at [510, 250] on input "text" at bounding box center [556, 262] width 108 height 24
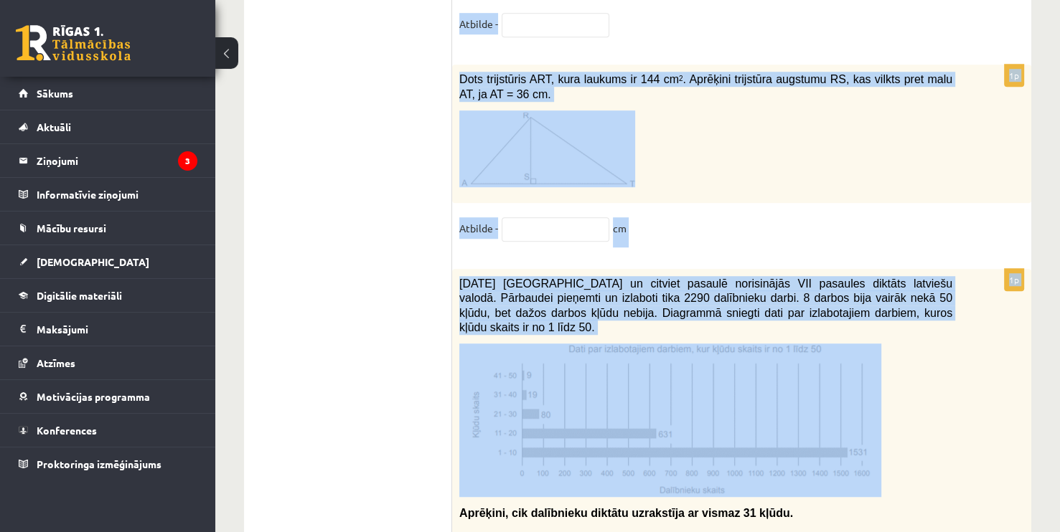
scroll to position [6314, 0]
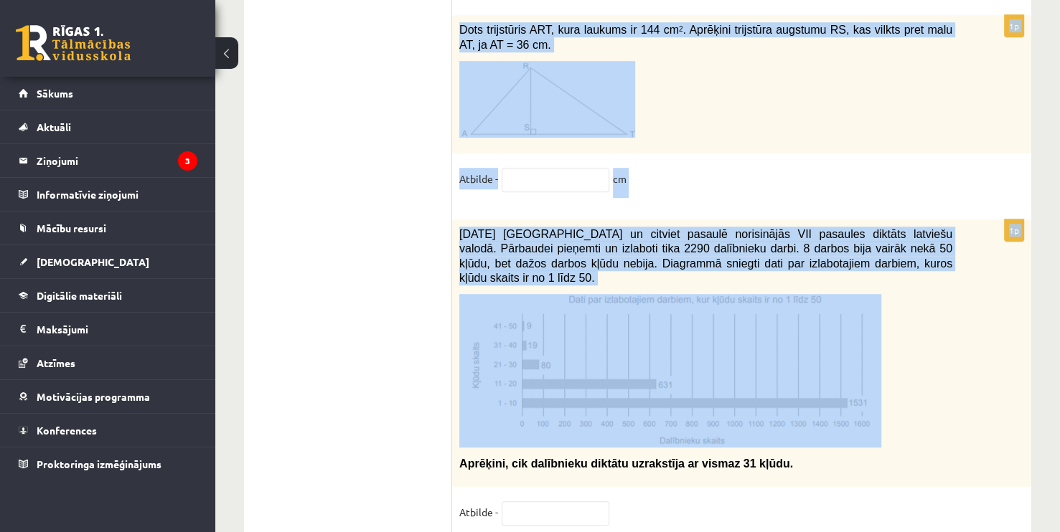
drag, startPoint x: 459, startPoint y: 151, endPoint x: 888, endPoint y: 142, distance: 428.5
copy form "Aprēķini izteiksmes vērtību. Atbilde - 1p Dots trijstūris ART, kura laukums ir …"
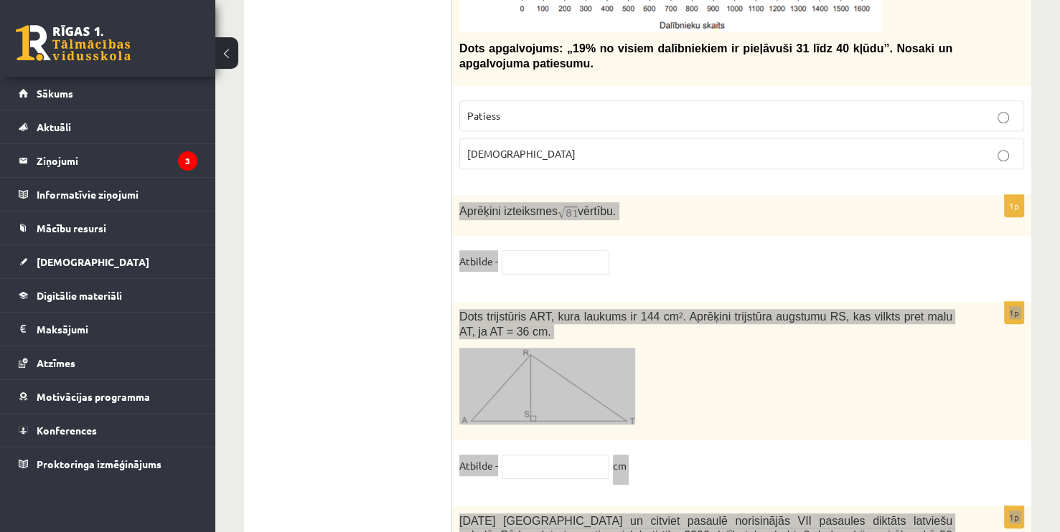
scroll to position [6027, 0]
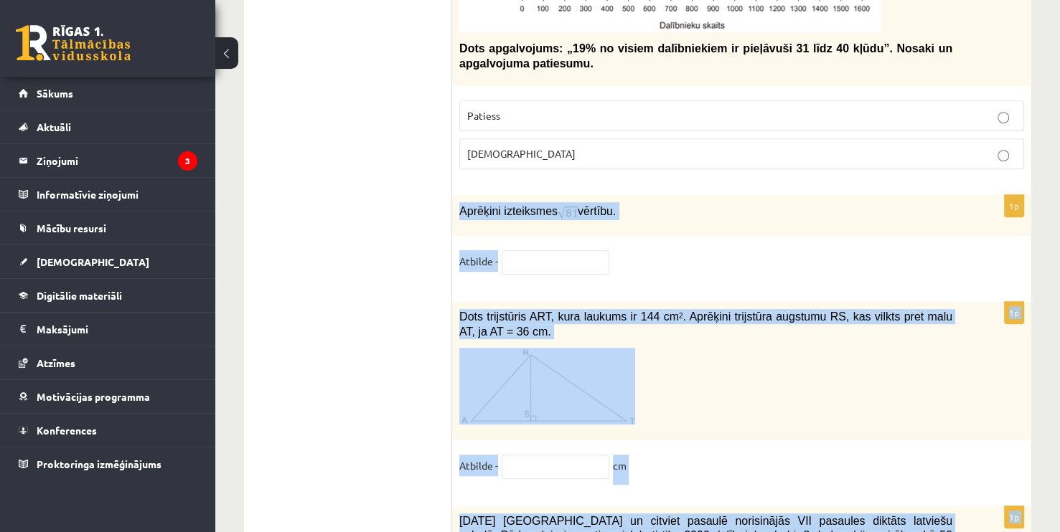
drag, startPoint x: 446, startPoint y: 146, endPoint x: 528, endPoint y: 185, distance: 91.5
click at [467, 195] on div "1p Aprēķini izteiksmes vērtību. Atbilde -" at bounding box center [741, 241] width 579 height 93
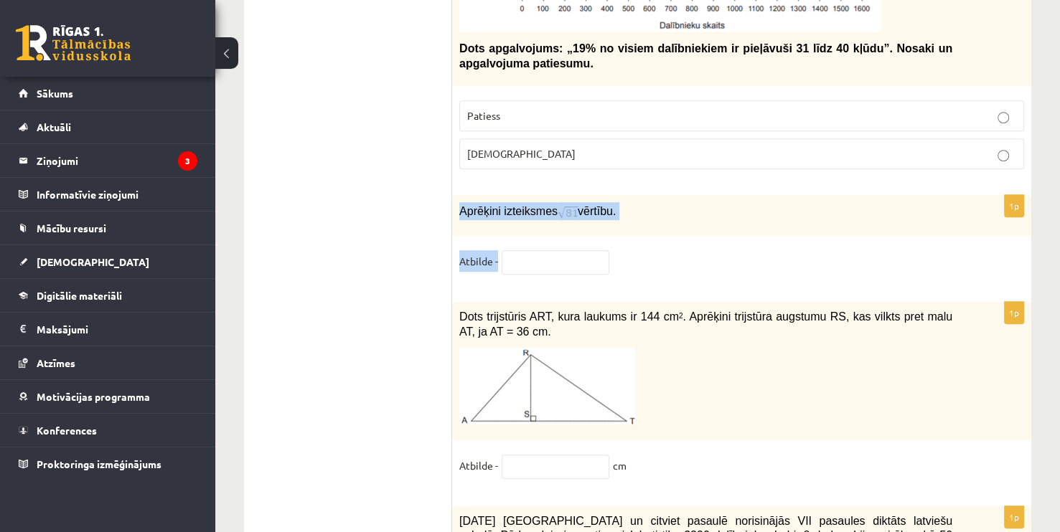
drag, startPoint x: 460, startPoint y: 152, endPoint x: 544, endPoint y: 211, distance: 102.5
click at [544, 211] on div "1p Aprēķini izteiksmes vērtību. Atbilde -" at bounding box center [741, 241] width 579 height 93
copy div "Aprēķini izteiksmes vērtību. Atbilde -"
drag, startPoint x: 459, startPoint y: 257, endPoint x: 656, endPoint y: 395, distance: 240.7
click at [656, 395] on div "1p Dots trijstūris ART, kura laukums ir 144 cm 2 . Aprēķini trijstūra augstumu …" at bounding box center [741, 396] width 579 height 189
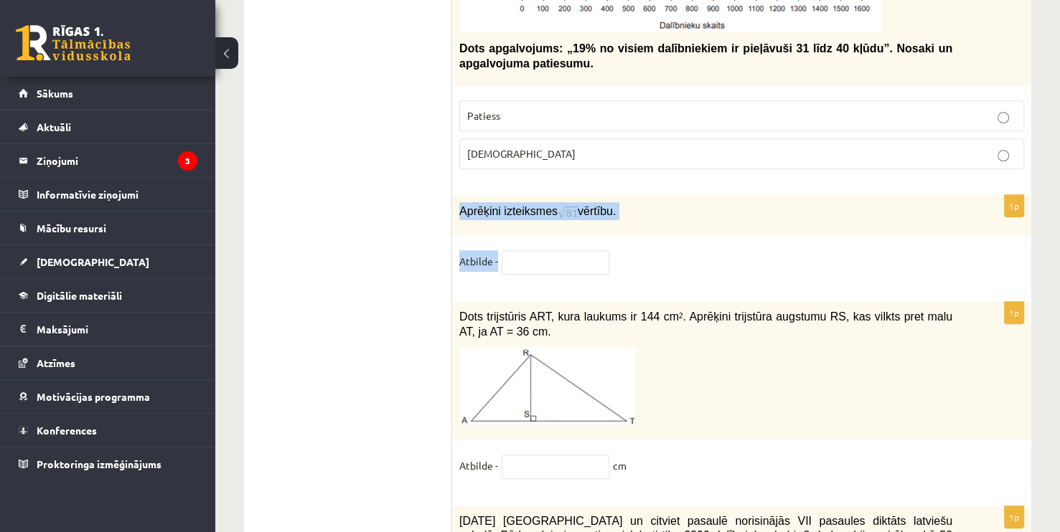
copy div "Dots trijstūris ART, kura laukums ir 144 cm 2 . Aprēķini trijstūra augstumu RS,…"
click at [517, 250] on input "text" at bounding box center [556, 262] width 108 height 24
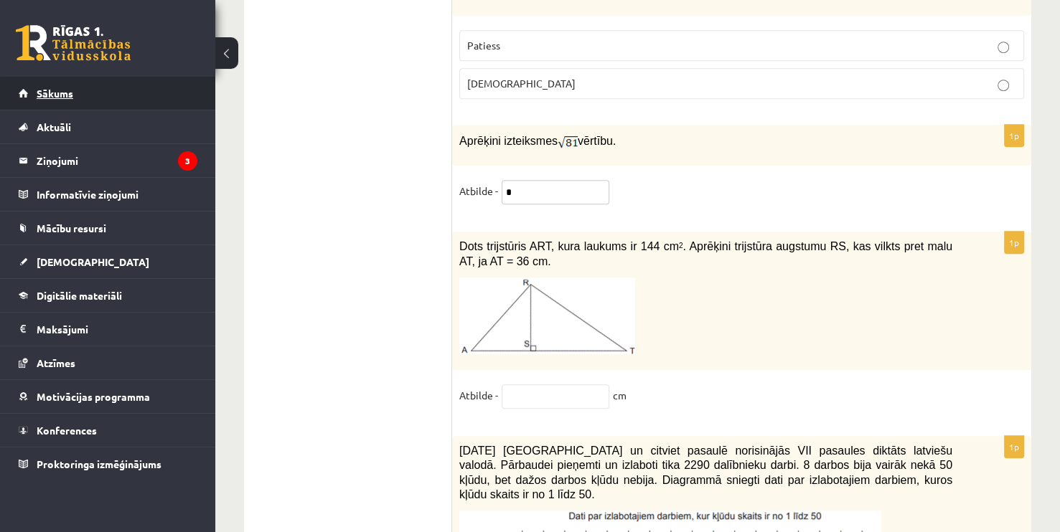
scroll to position [6099, 0]
type input "*"
click at [573, 383] on input "text" at bounding box center [556, 395] width 108 height 24
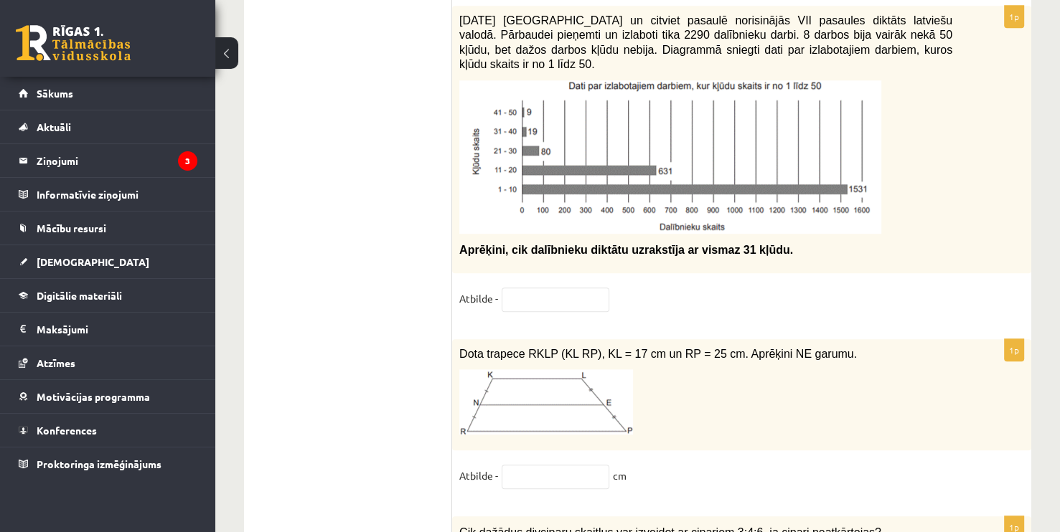
scroll to position [6530, 0]
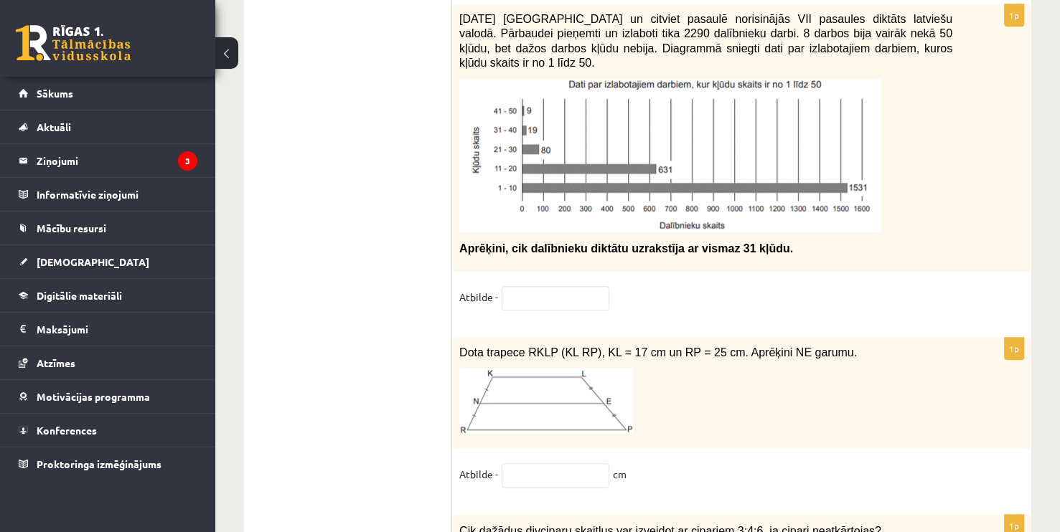
type input "*"
drag, startPoint x: 451, startPoint y: 283, endPoint x: 543, endPoint y: 298, distance: 93.2
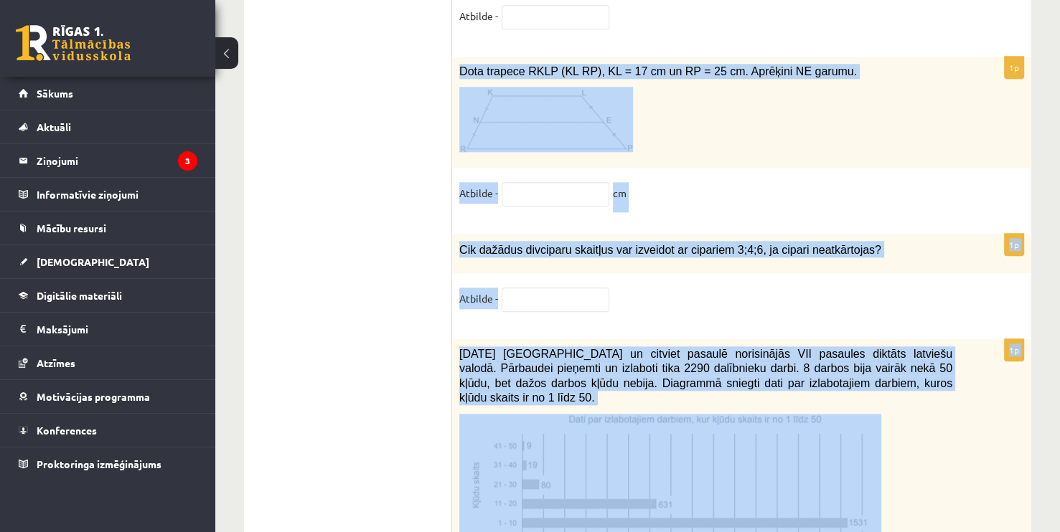
scroll to position [6817, 0]
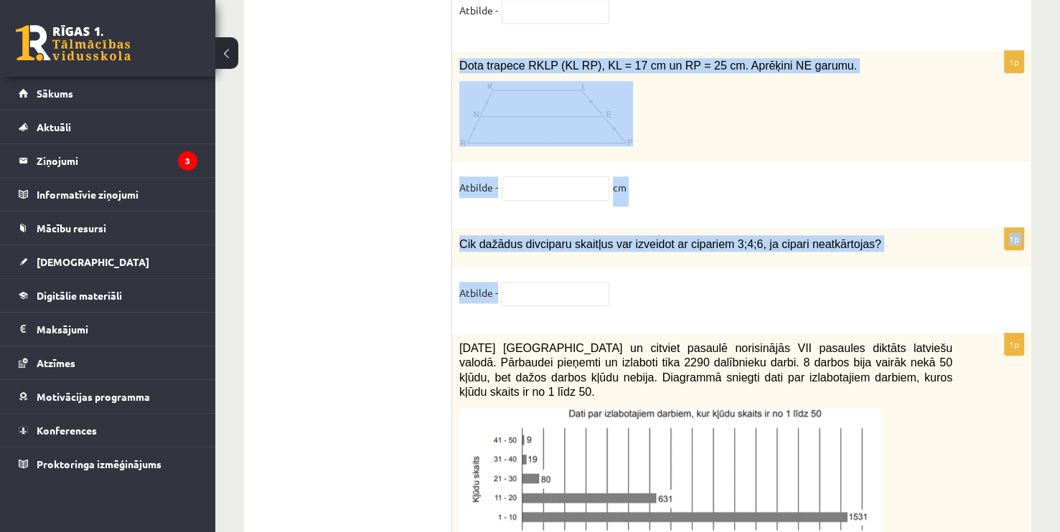
drag, startPoint x: 459, startPoint y: 280, endPoint x: 695, endPoint y: 242, distance: 239.1
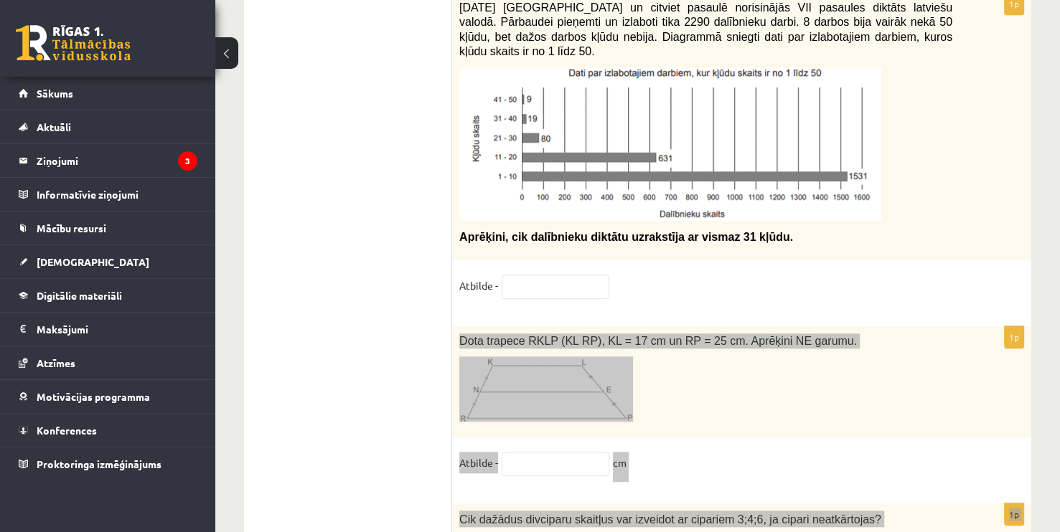
scroll to position [6530, 0]
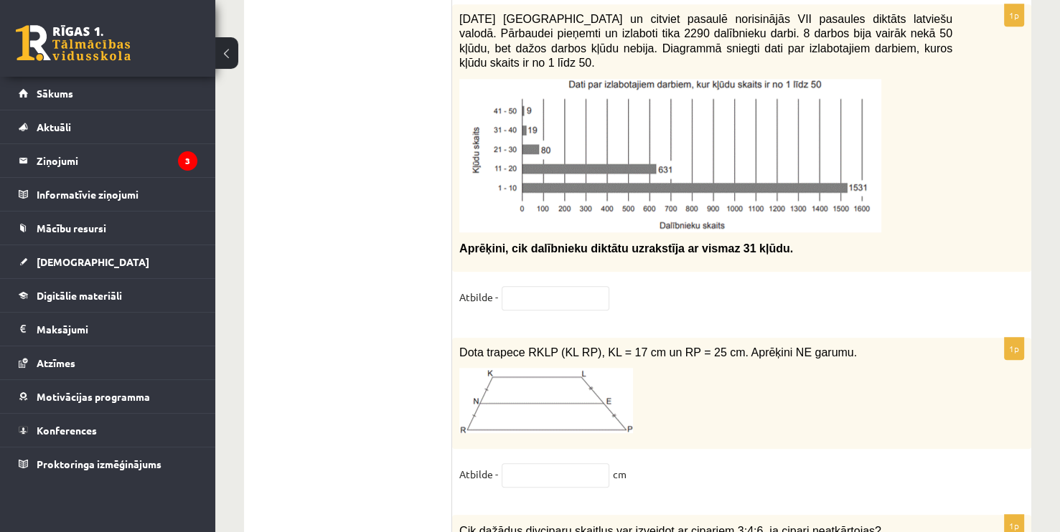
drag, startPoint x: 417, startPoint y: 340, endPoint x: 418, endPoint y: 332, distance: 8.0
drag, startPoint x: 460, startPoint y: 278, endPoint x: 643, endPoint y: 400, distance: 220.3
click at [643, 400] on div "1p Dota trapece RKLP (KL RP), KL = 17 cm un RP = 25 cm. Aprēķini NE garumu. Atb…" at bounding box center [741, 420] width 579 height 164
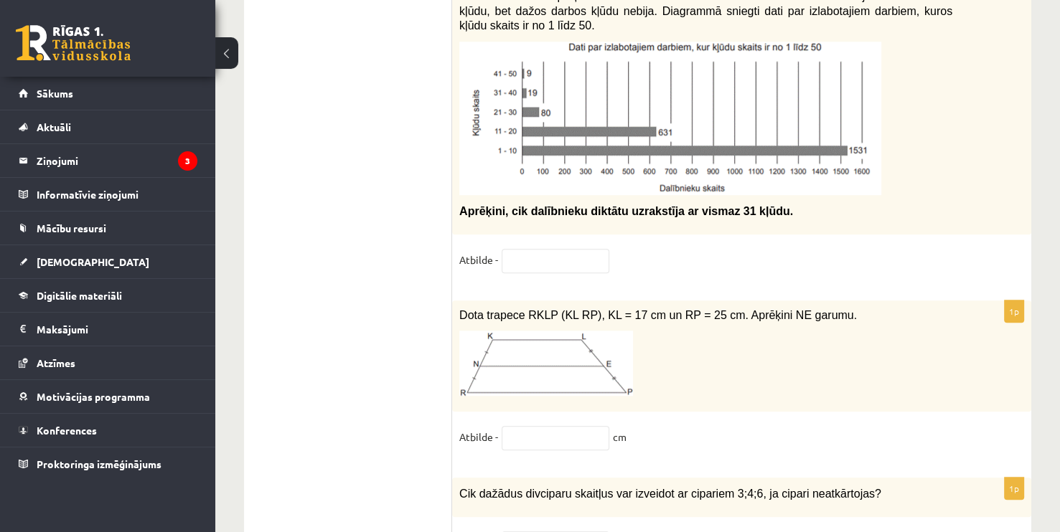
scroll to position [6601, 0]
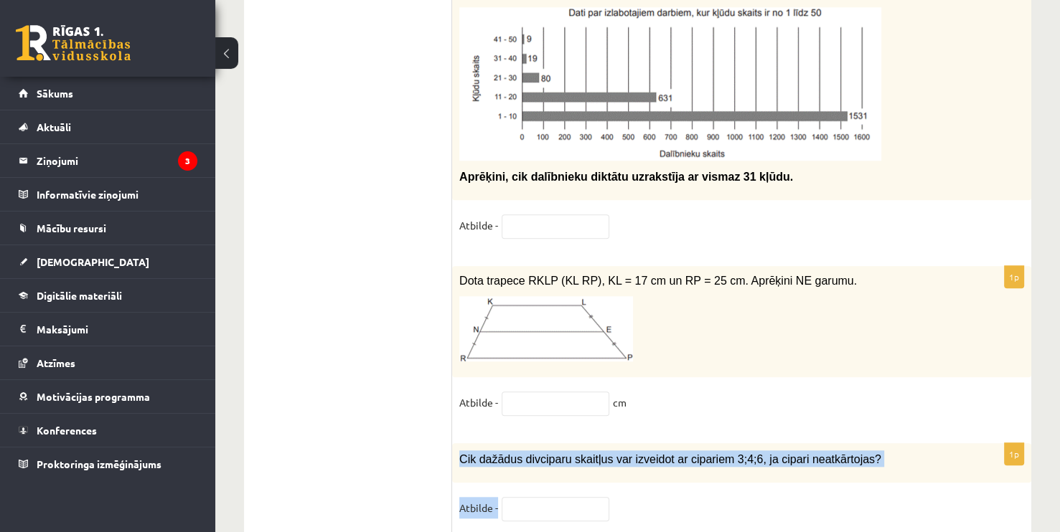
drag, startPoint x: 456, startPoint y: 391, endPoint x: 573, endPoint y: 446, distance: 129.4
click at [573, 446] on div "1p Cik dažādus divciparu skaitļus var izveidot ar cipariem 3;4;6, ja cipari nea…" at bounding box center [741, 488] width 579 height 91
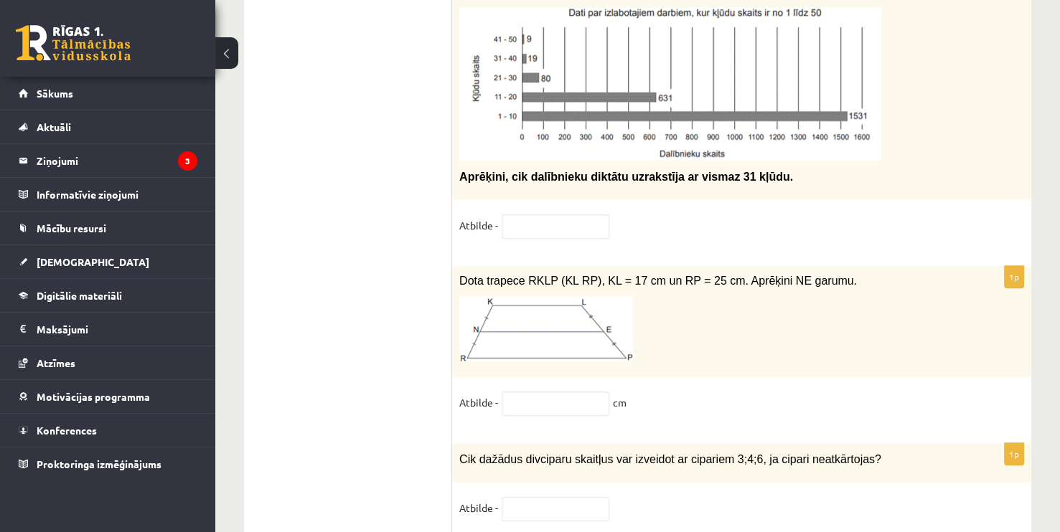
click at [501, 396] on span at bounding box center [555, 402] width 115 height 13
click at [517, 392] on input "text" at bounding box center [556, 404] width 108 height 24
type input "**"
click at [526, 497] on input "text" at bounding box center [556, 509] width 108 height 24
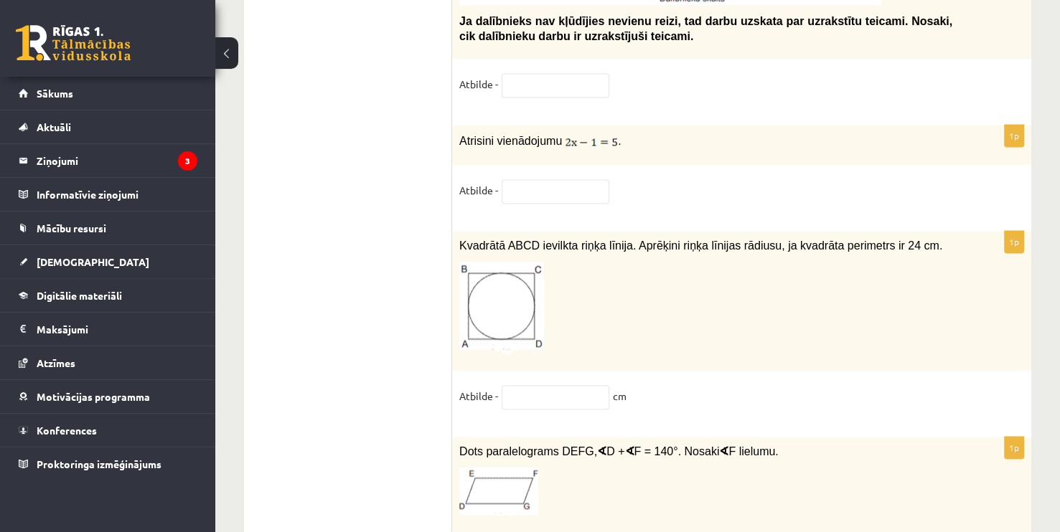
scroll to position [7389, 0]
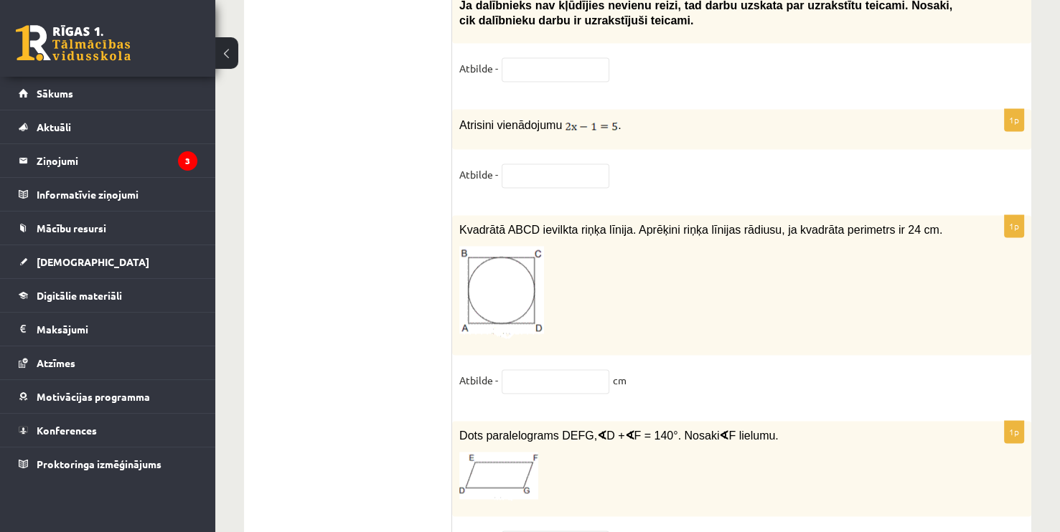
type input "*"
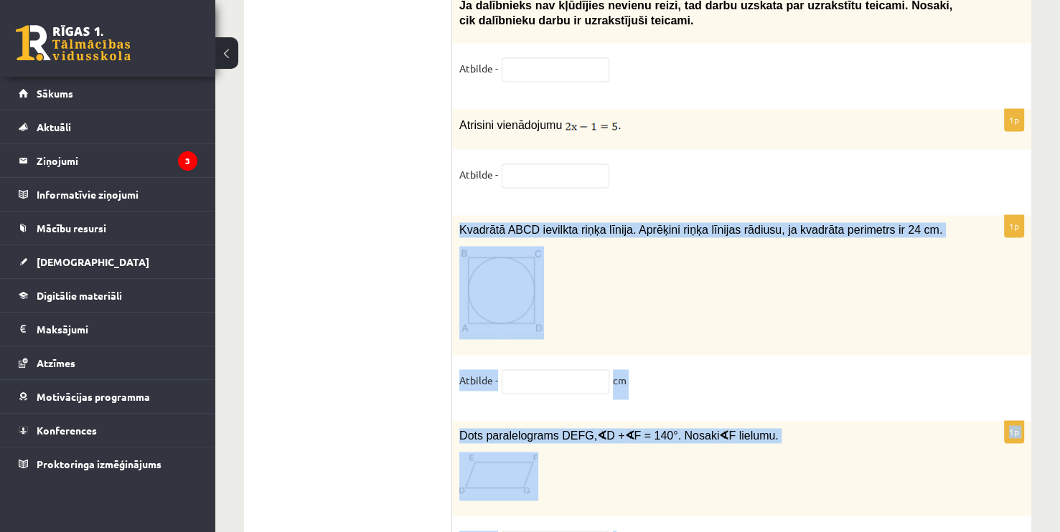
drag, startPoint x: 456, startPoint y: 148, endPoint x: 723, endPoint y: 466, distance: 415.5
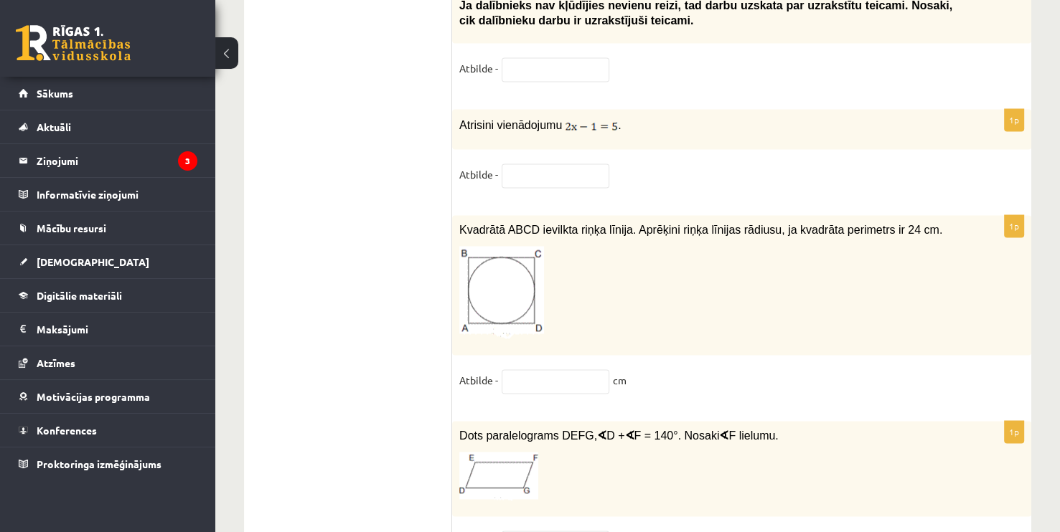
drag, startPoint x: 455, startPoint y: 150, endPoint x: 644, endPoint y: 319, distance: 253.6
click at [644, 319] on div "1p Kvadrātā ABCD ievilkta riņķa līnija. Aprēķini riņķa līnijas rādiusu, ja kvad…" at bounding box center [741, 311] width 579 height 192
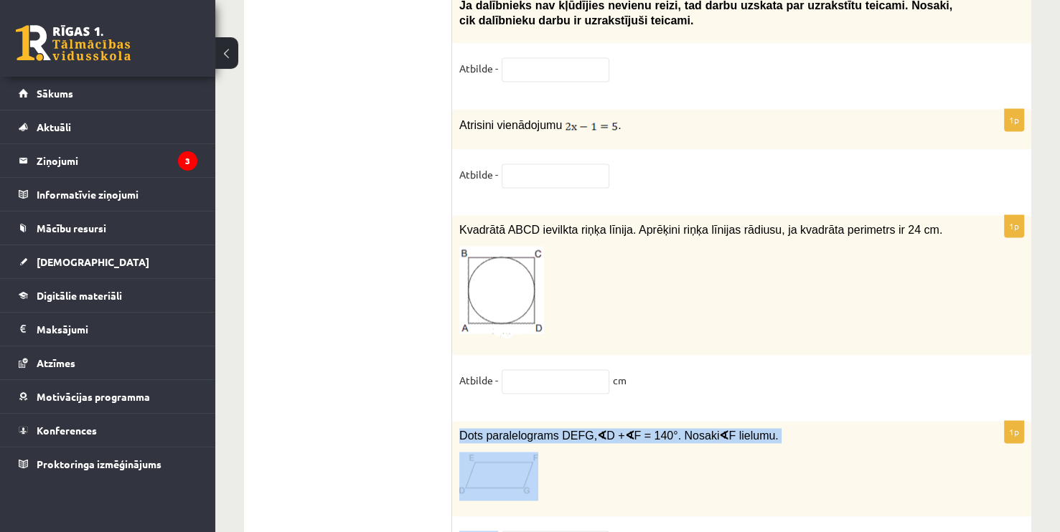
drag, startPoint x: 453, startPoint y: 356, endPoint x: 555, endPoint y: 465, distance: 149.3
click at [555, 465] on div "1p Dots paralelograms DEFG, ∢ D + ∢ F = 140°. Nosaki ∢ F lielumu. Atbilde - °" at bounding box center [741, 494] width 579 height 147
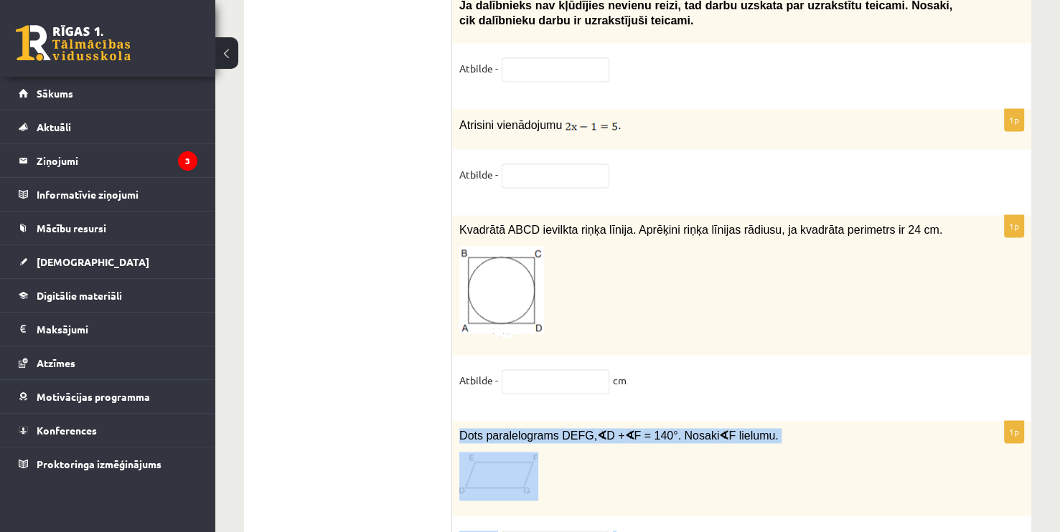
drag, startPoint x: 456, startPoint y: 357, endPoint x: 634, endPoint y: 464, distance: 207.6
click at [634, 464] on div "1p Dots paralelograms DEFG, ∢ D + ∢ F = 140°. Nosaki ∢ F lielumu. Atbilde - °" at bounding box center [741, 494] width 579 height 147
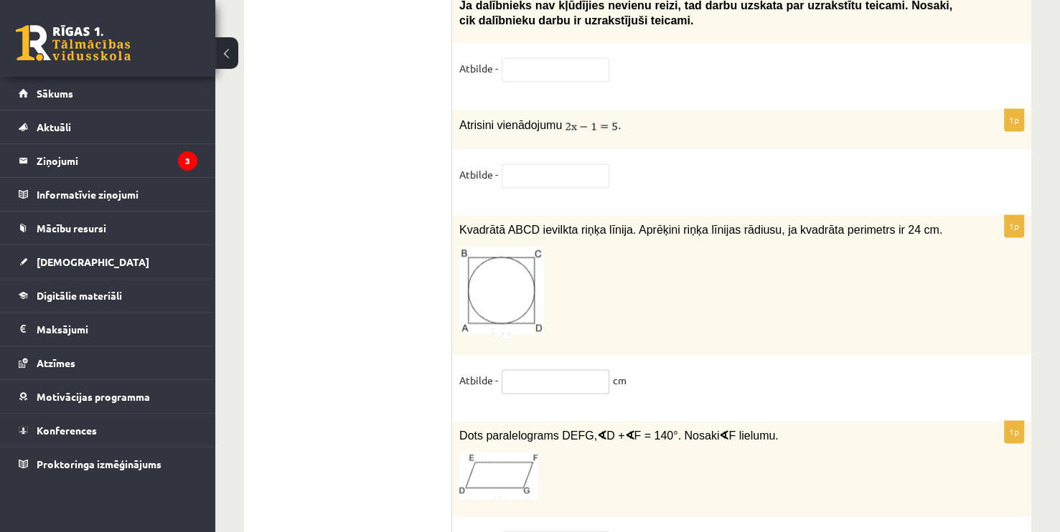
click at [533, 370] on input "text" at bounding box center [556, 382] width 108 height 24
type input "*"
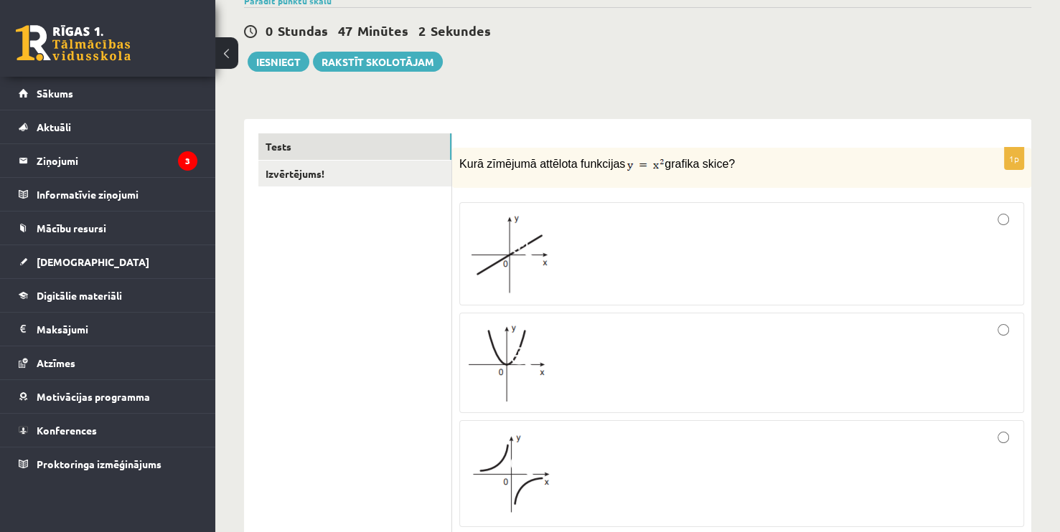
scroll to position [144, 0]
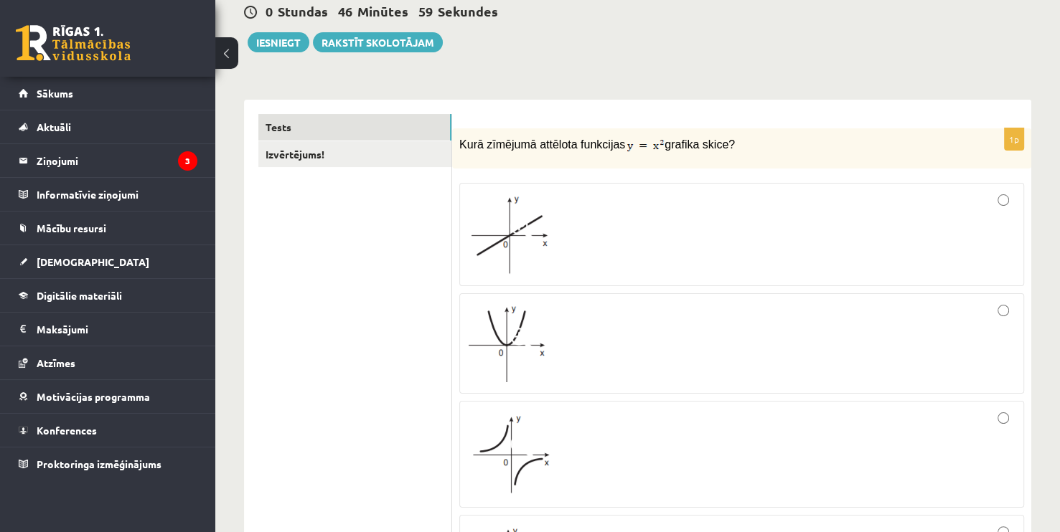
type input "**"
click at [881, 210] on div at bounding box center [741, 235] width 549 height 88
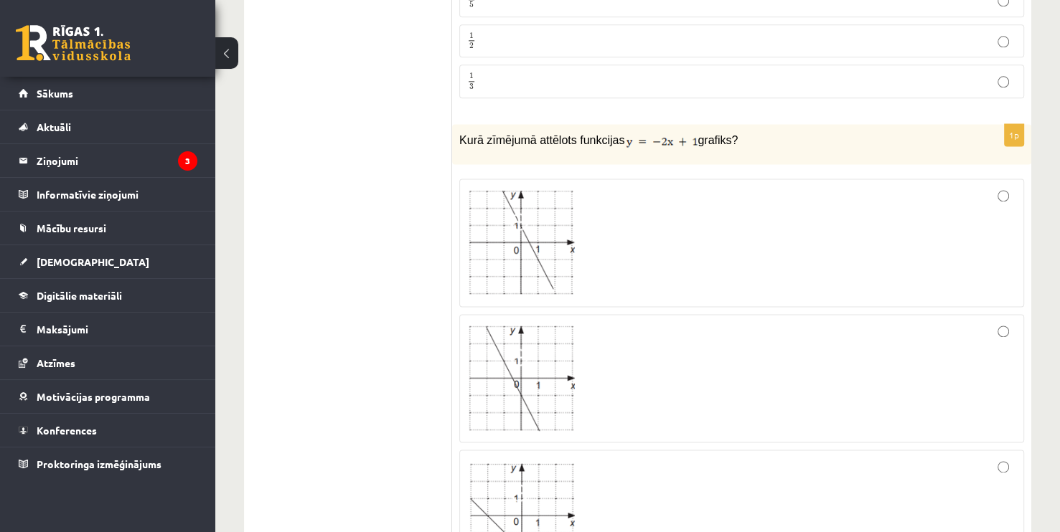
scroll to position [1866, 0]
click at [533, 250] on img at bounding box center [521, 243] width 108 height 105
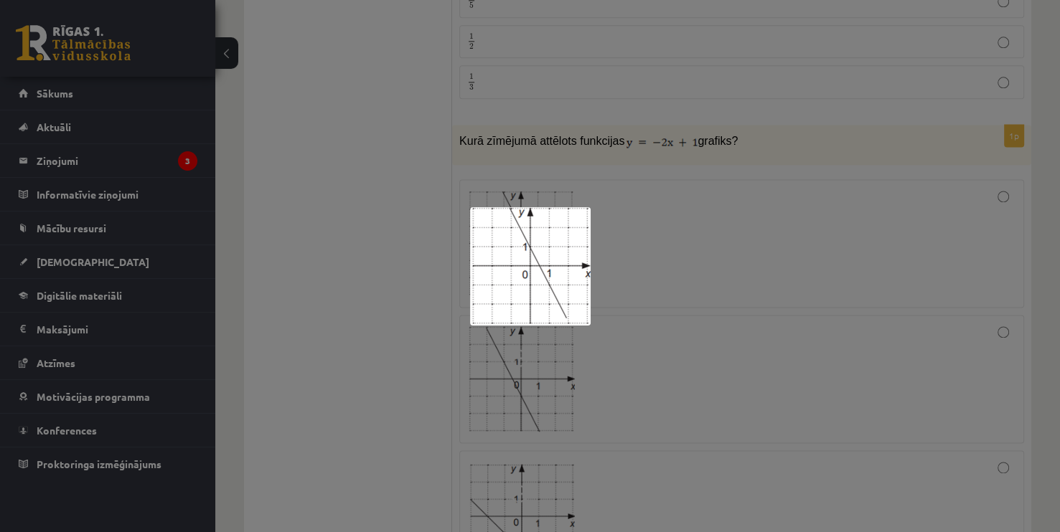
click at [708, 277] on div at bounding box center [530, 266] width 1060 height 532
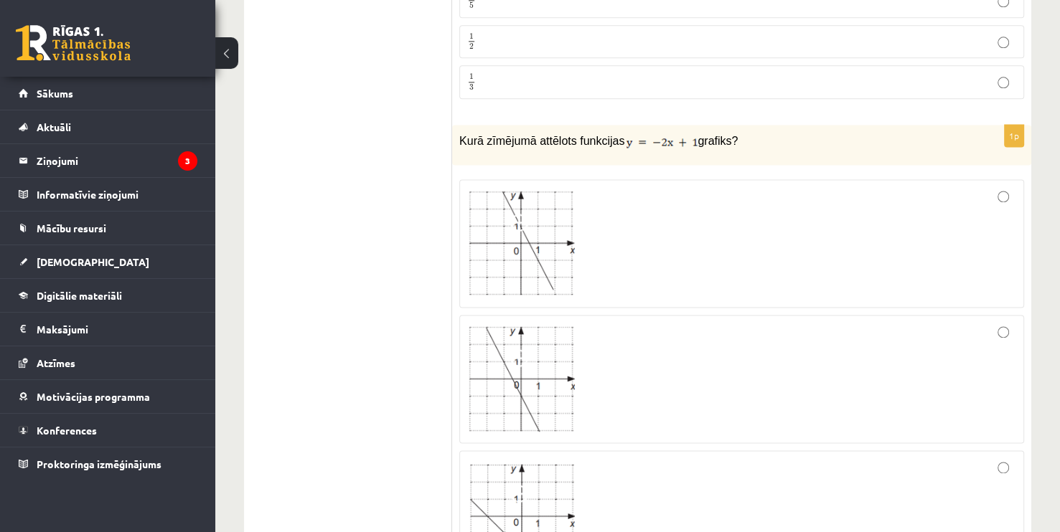
click at [804, 235] on div at bounding box center [741, 243] width 549 height 113
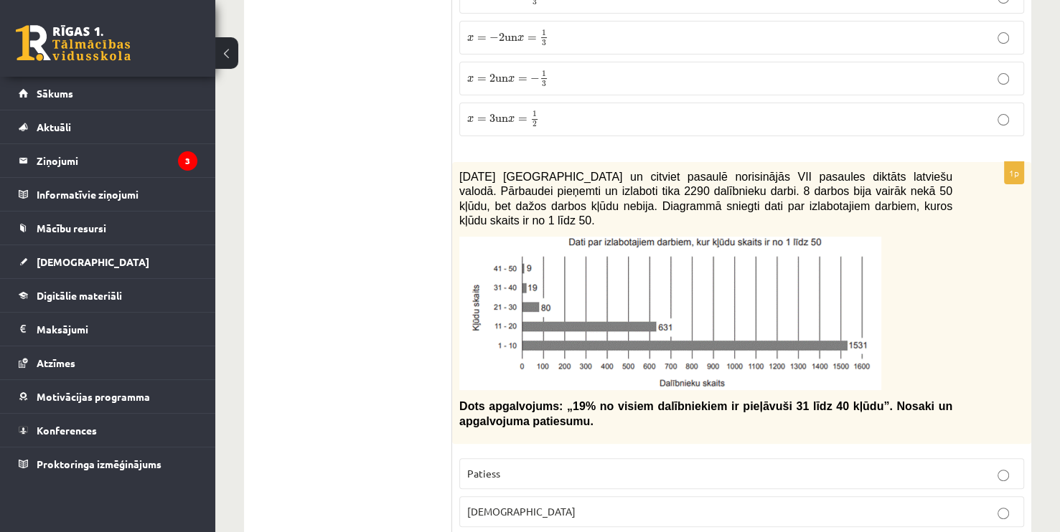
scroll to position [5740, 0]
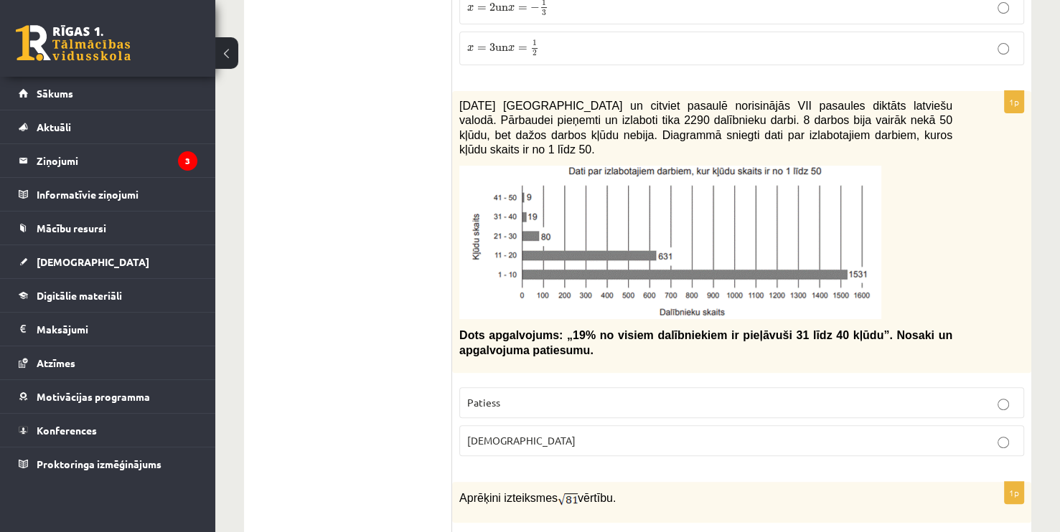
click at [573, 387] on label "Patiess" at bounding box center [741, 402] width 565 height 31
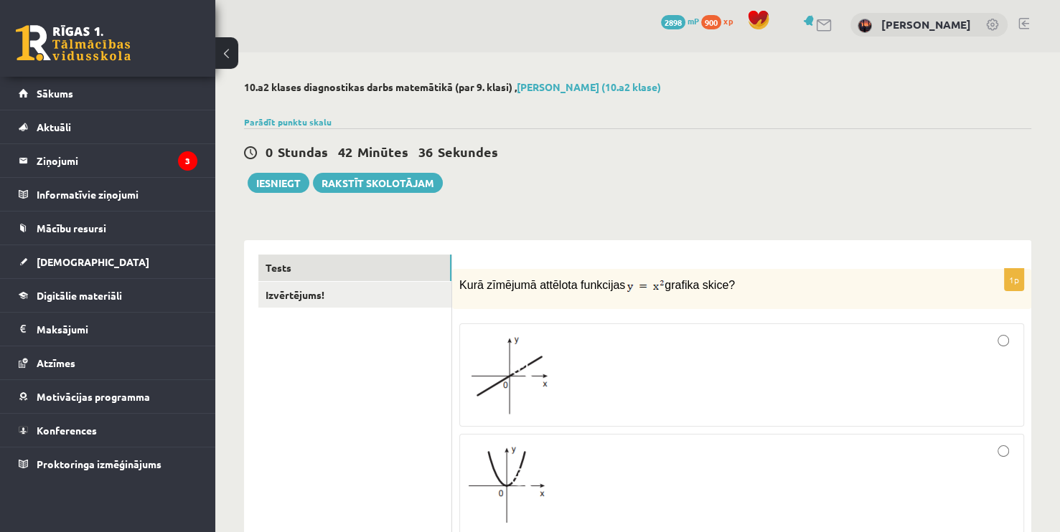
scroll to position [0, 0]
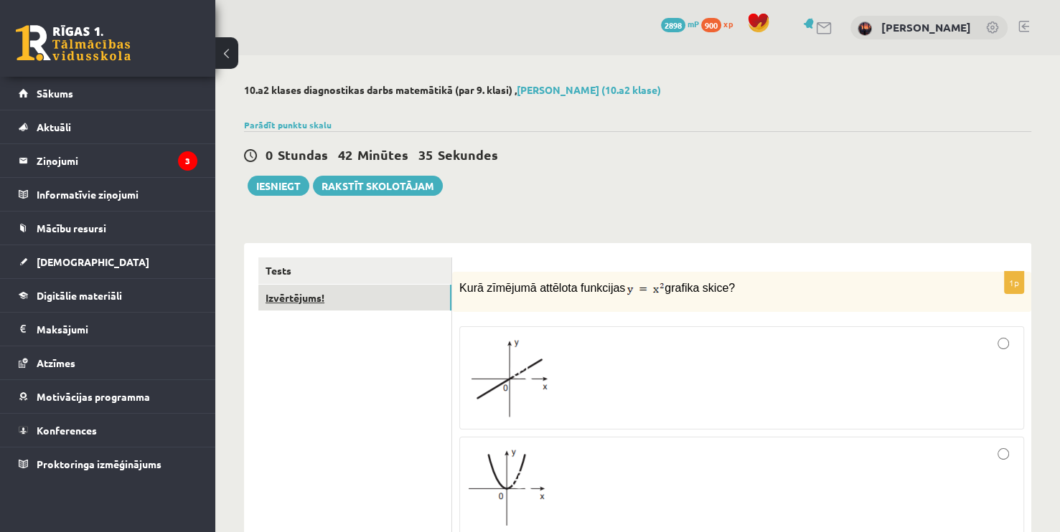
click at [301, 302] on link "Izvērtējums!" at bounding box center [354, 298] width 193 height 27
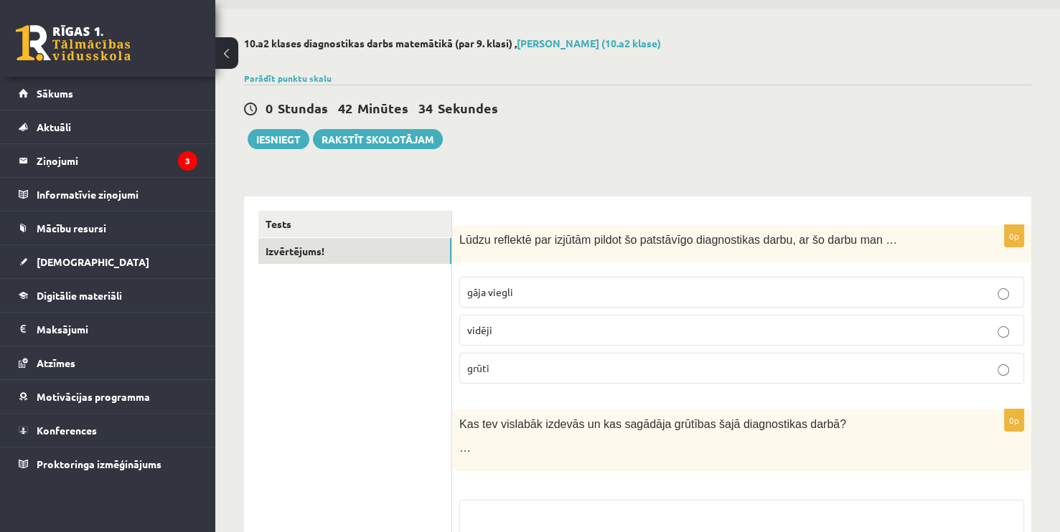
scroll to position [72, 0]
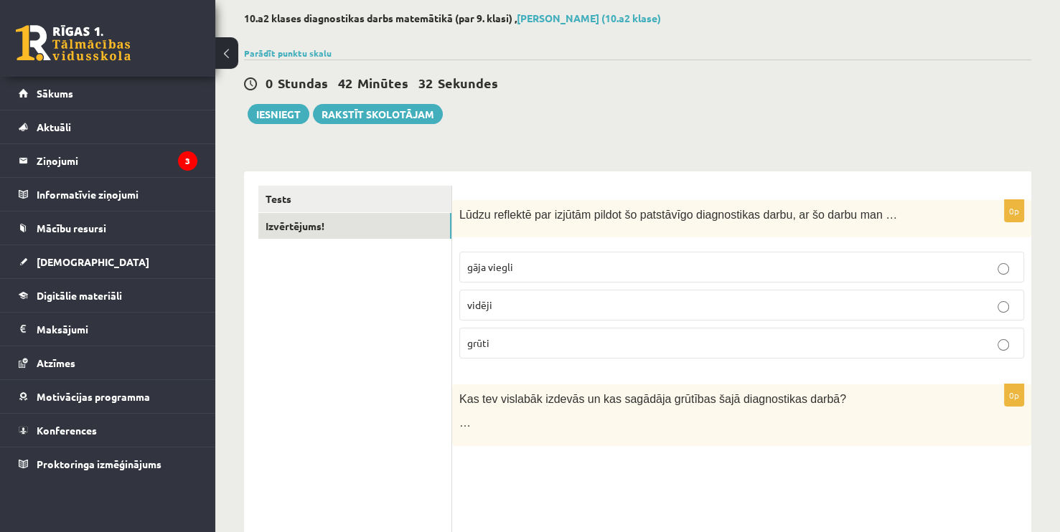
click at [492, 299] on p "vidēji" at bounding box center [741, 305] width 549 height 15
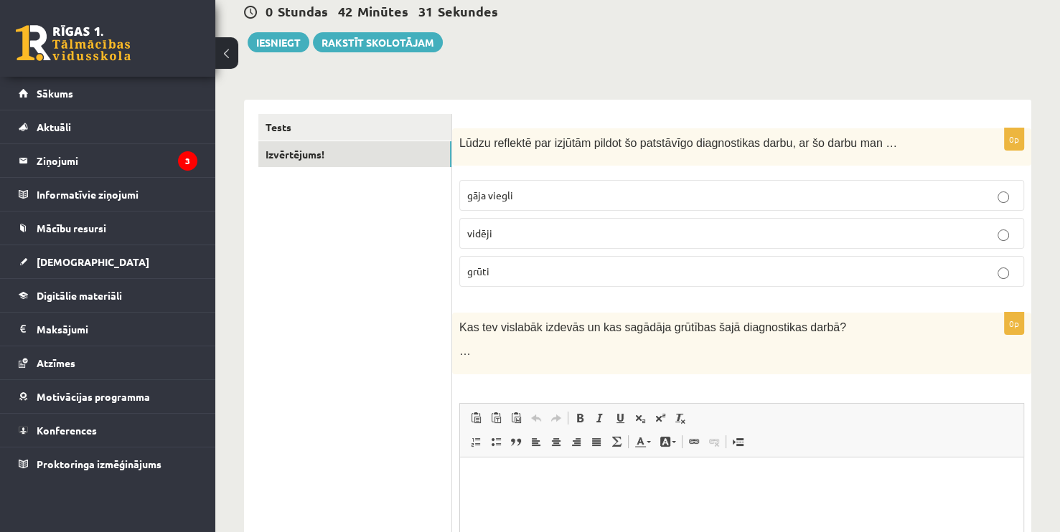
scroll to position [0, 0]
click at [509, 234] on p "vidēji" at bounding box center [741, 233] width 549 height 15
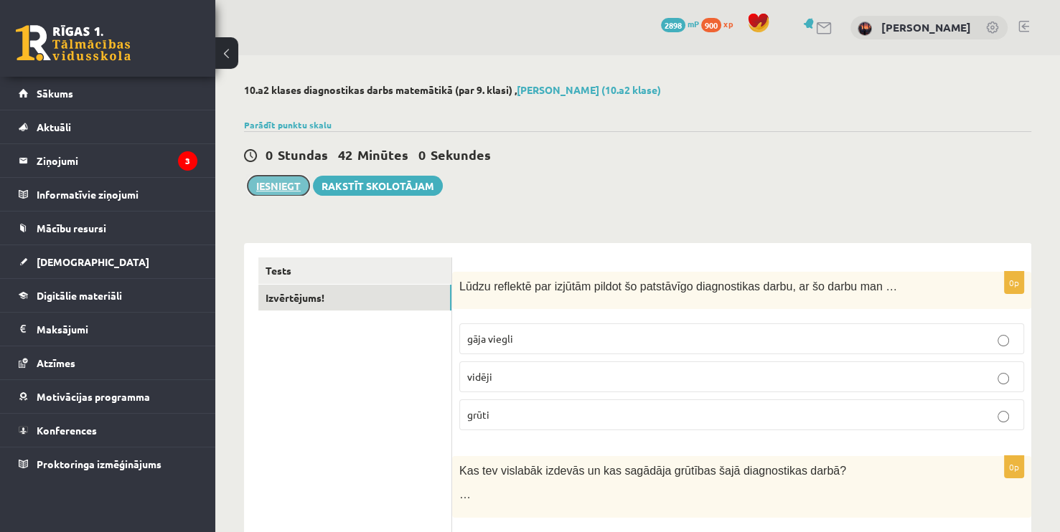
click at [273, 188] on button "Iesniegt" at bounding box center [279, 186] width 62 height 20
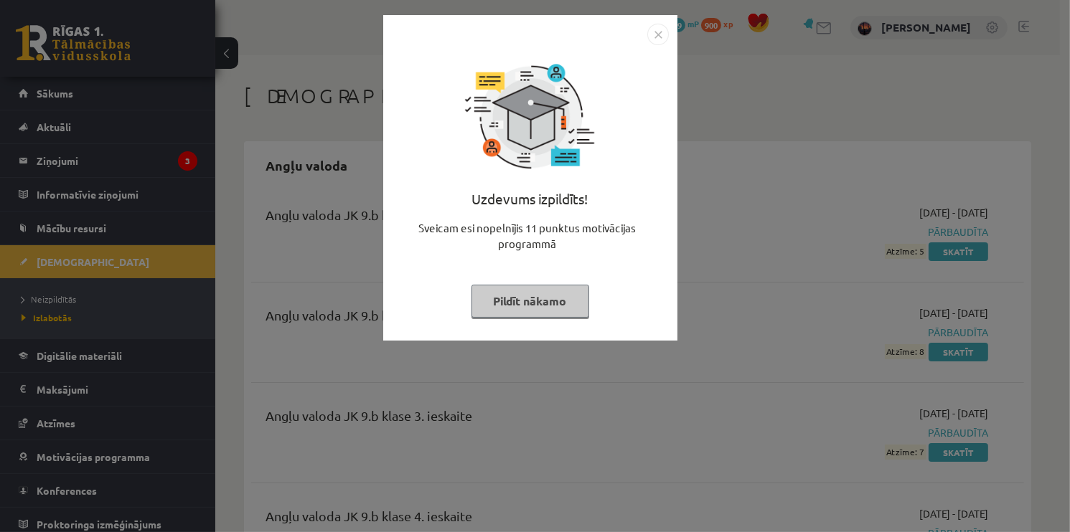
click at [657, 36] on img "Close" at bounding box center [658, 35] width 22 height 22
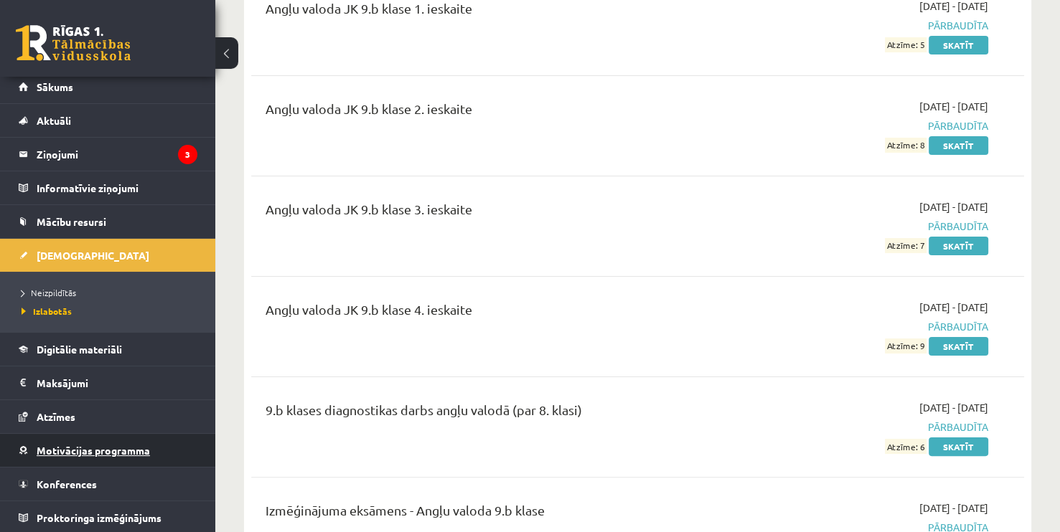
scroll to position [215, 0]
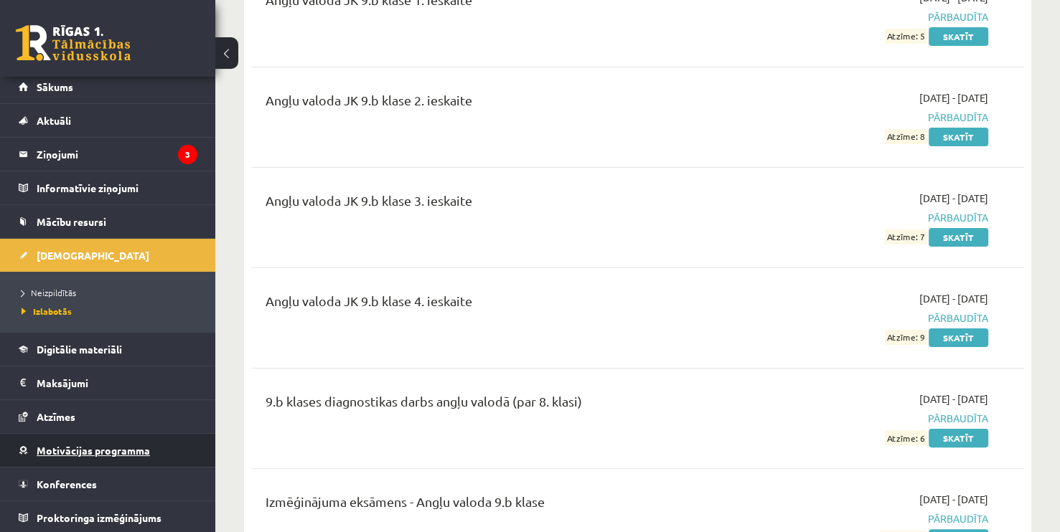
click at [71, 447] on span "Motivācijas programma" at bounding box center [93, 450] width 113 height 13
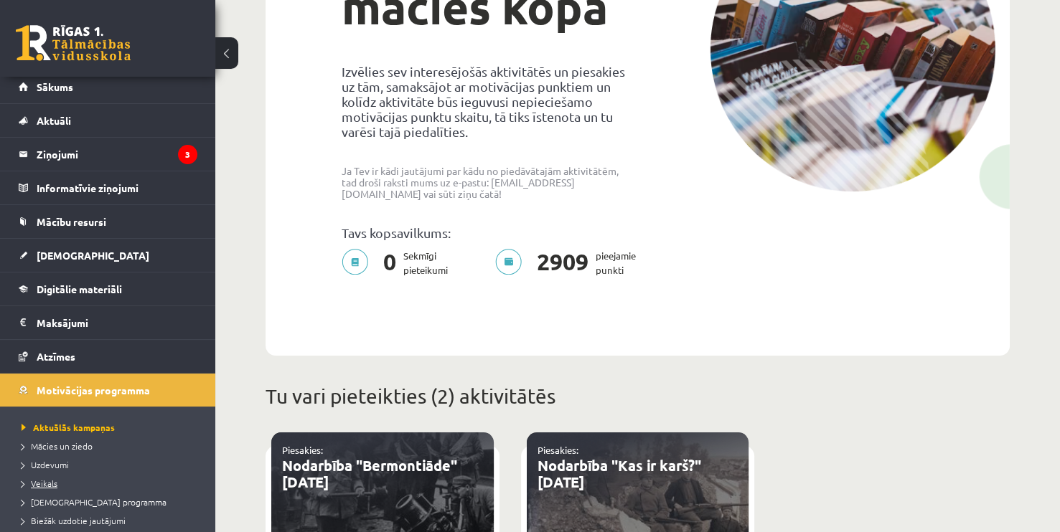
click at [51, 479] on span "Veikals" at bounding box center [40, 483] width 36 height 11
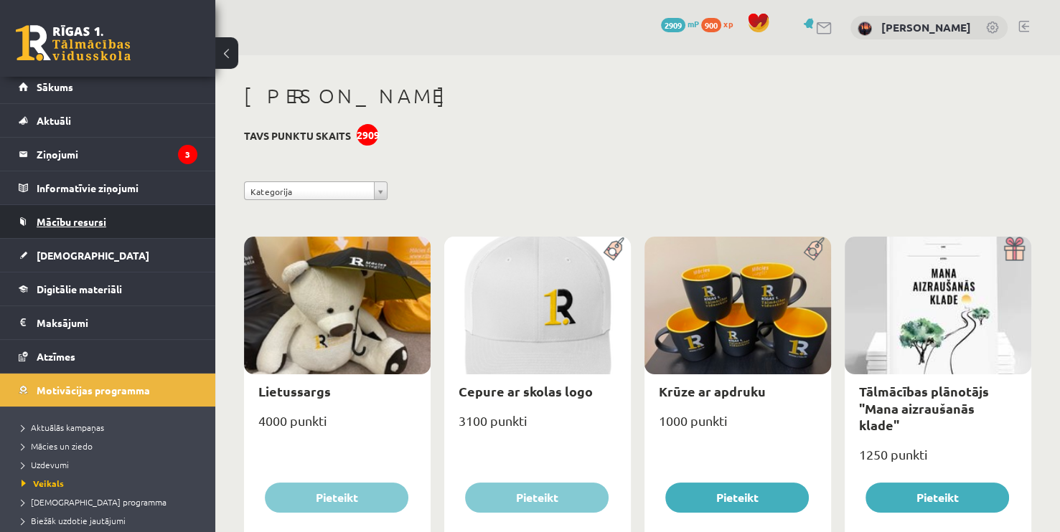
click at [72, 221] on span "Mācību resursi" at bounding box center [72, 221] width 70 height 13
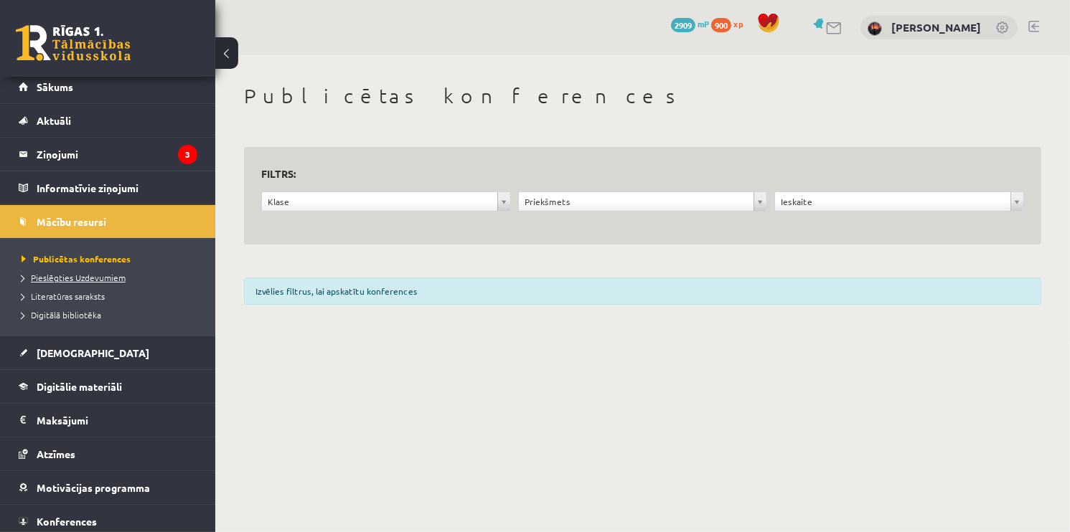
click at [72, 273] on span "Pieslēgties Uzdevumiem" at bounding box center [74, 277] width 104 height 11
click at [222, 45] on button at bounding box center [226, 53] width 23 height 32
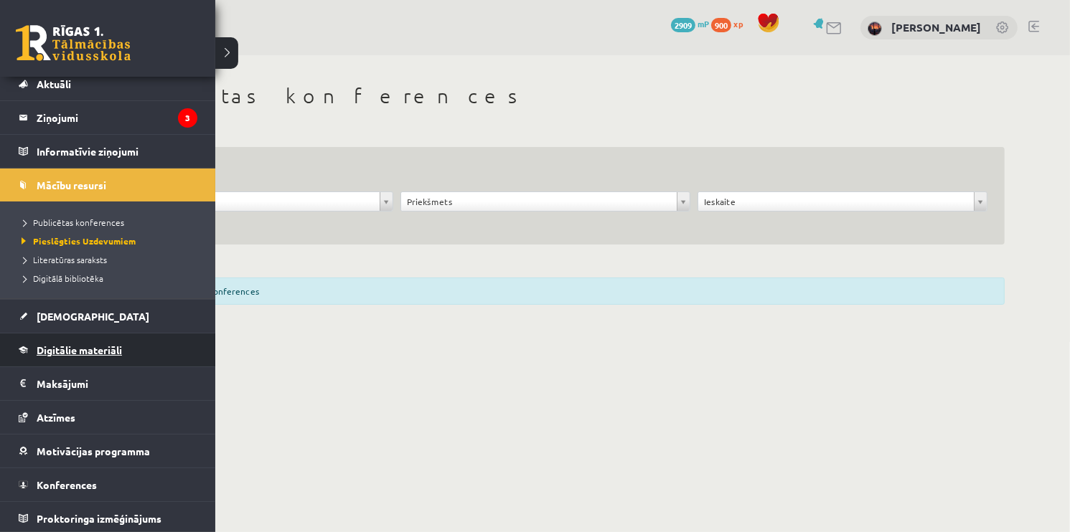
scroll to position [44, 0]
